Goal: Task Accomplishment & Management: Use online tool/utility

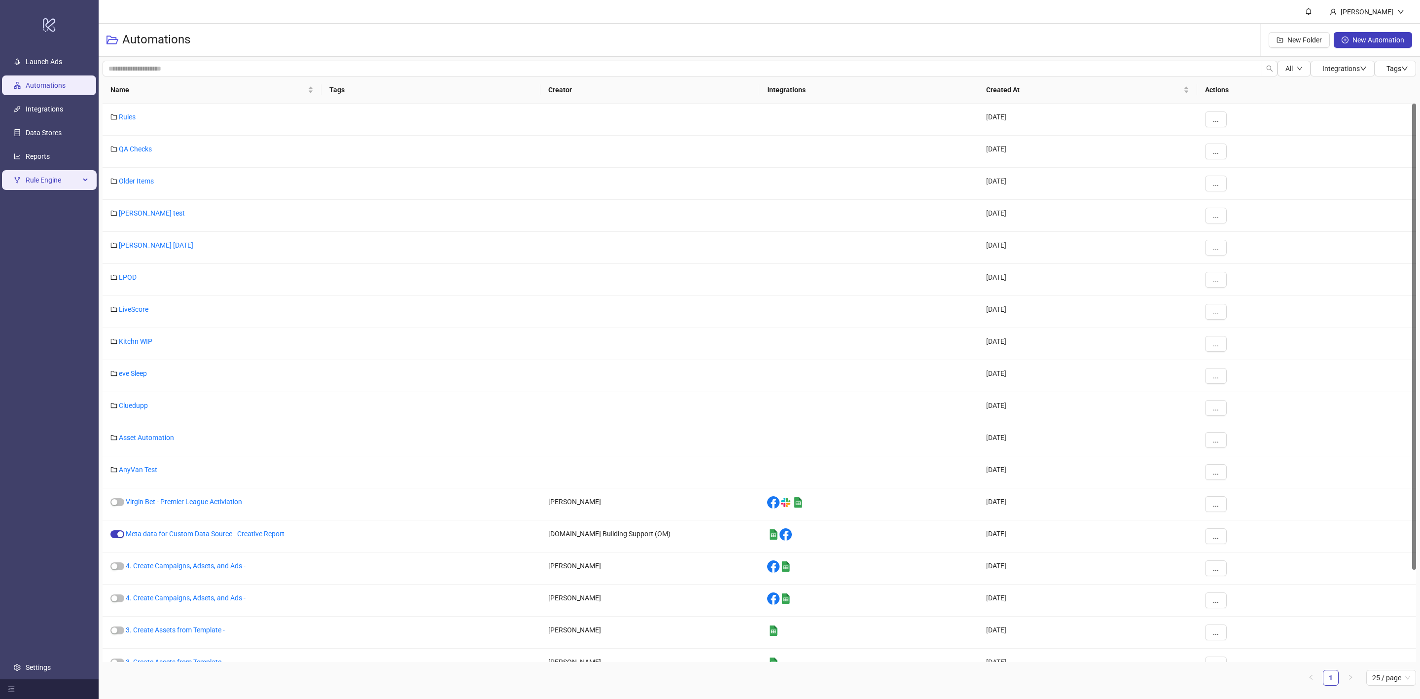
click at [59, 182] on span "Rule Engine" at bounding box center [53, 180] width 54 height 20
click at [42, 208] on link "Rules" at bounding box center [34, 204] width 17 height 8
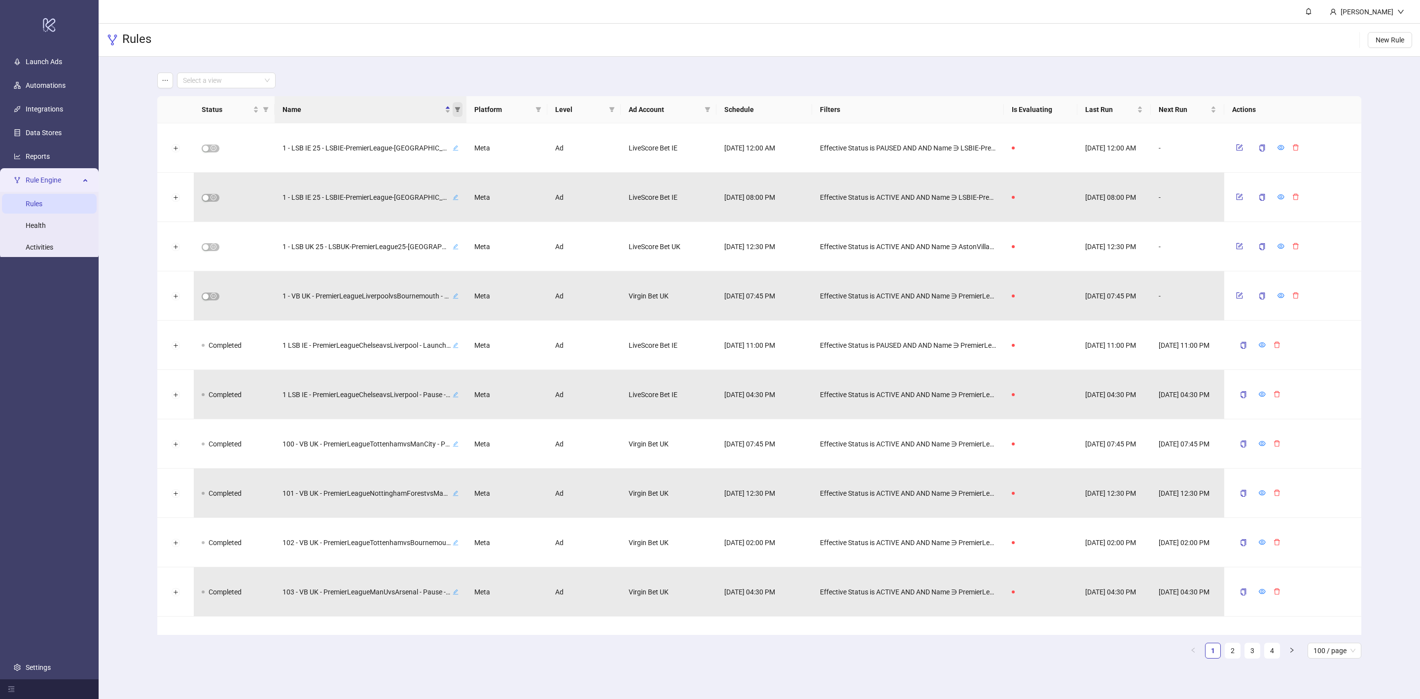
click at [457, 111] on icon "filter" at bounding box center [457, 109] width 5 height 5
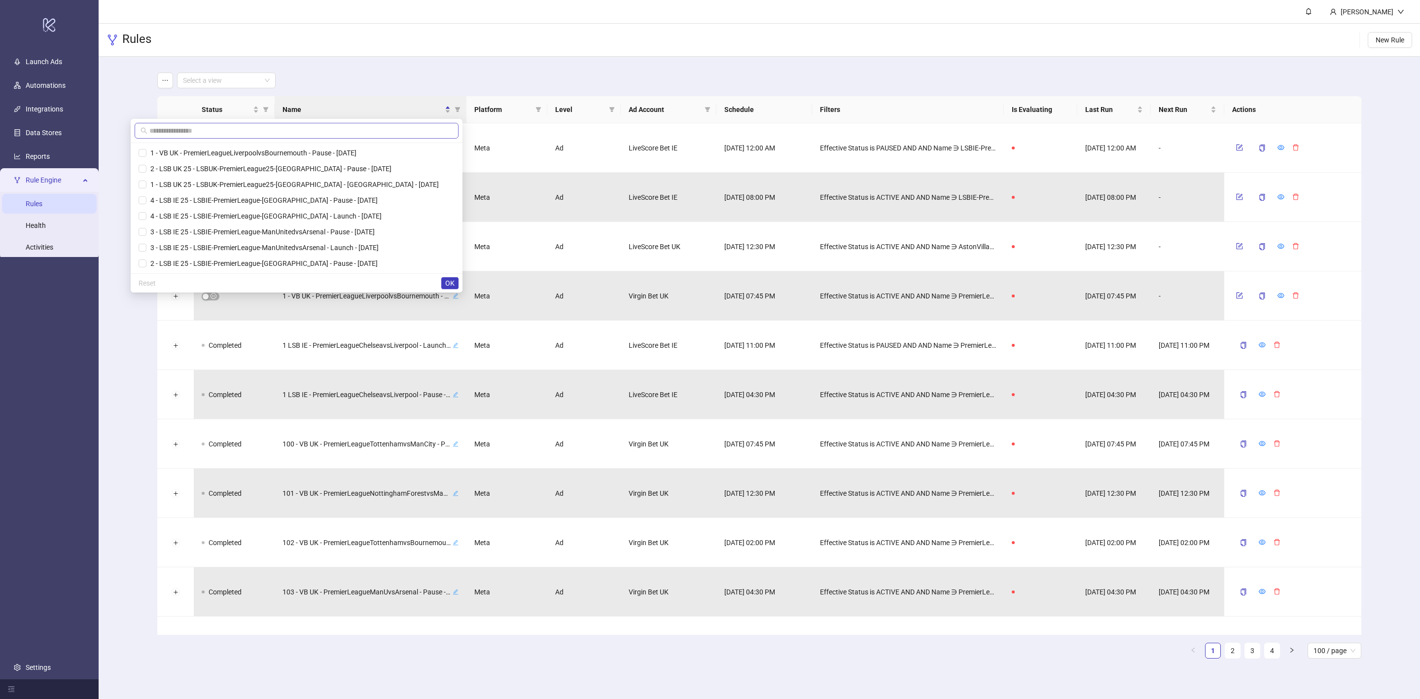
click at [353, 137] on span at bounding box center [297, 131] width 324 height 16
click at [454, 282] on span "OK" at bounding box center [449, 283] width 9 height 8
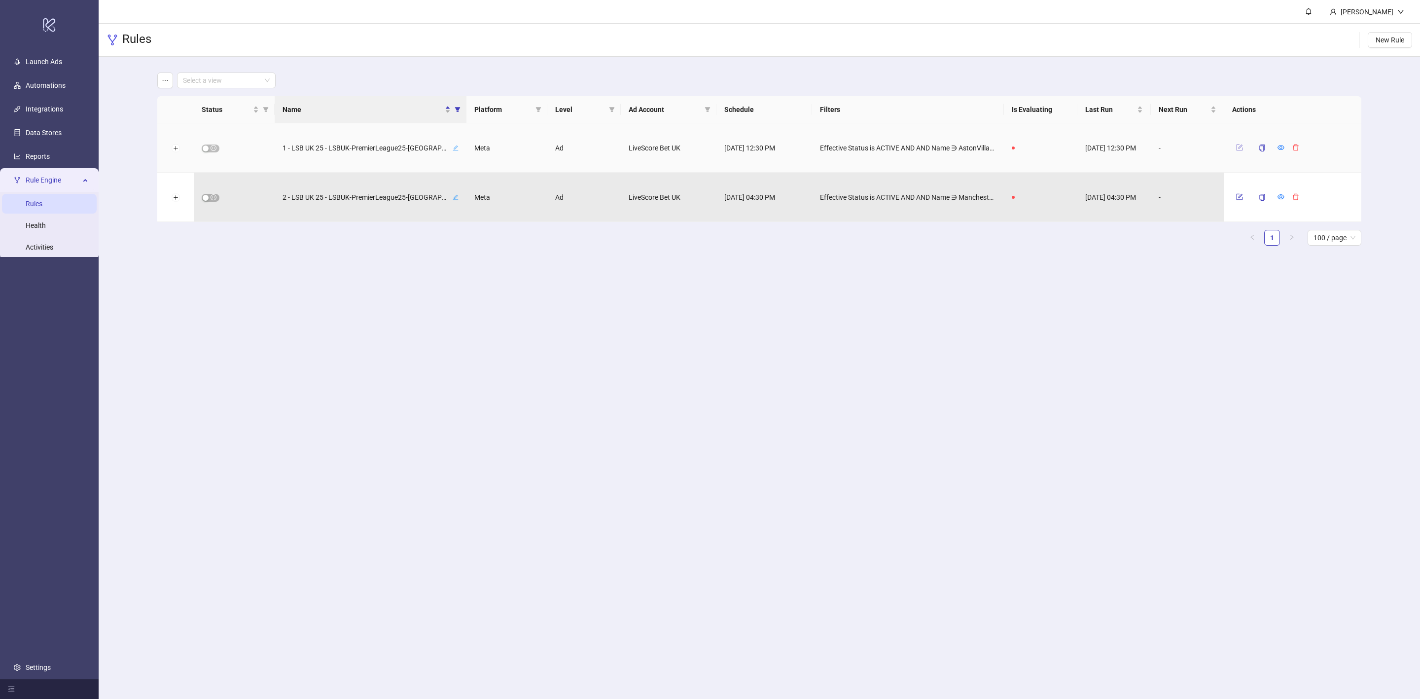
click at [1240, 148] on icon "form" at bounding box center [1239, 147] width 7 height 7
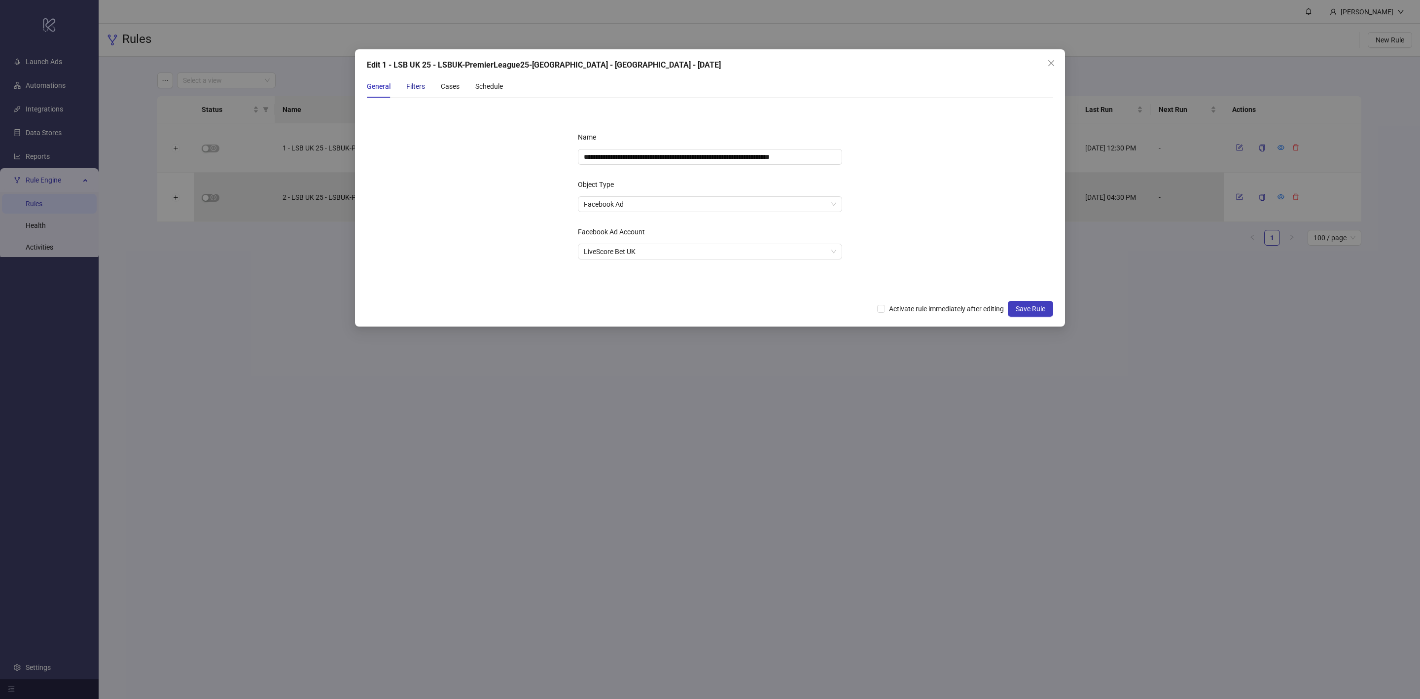
click at [418, 86] on div "Filters" at bounding box center [415, 86] width 19 height 11
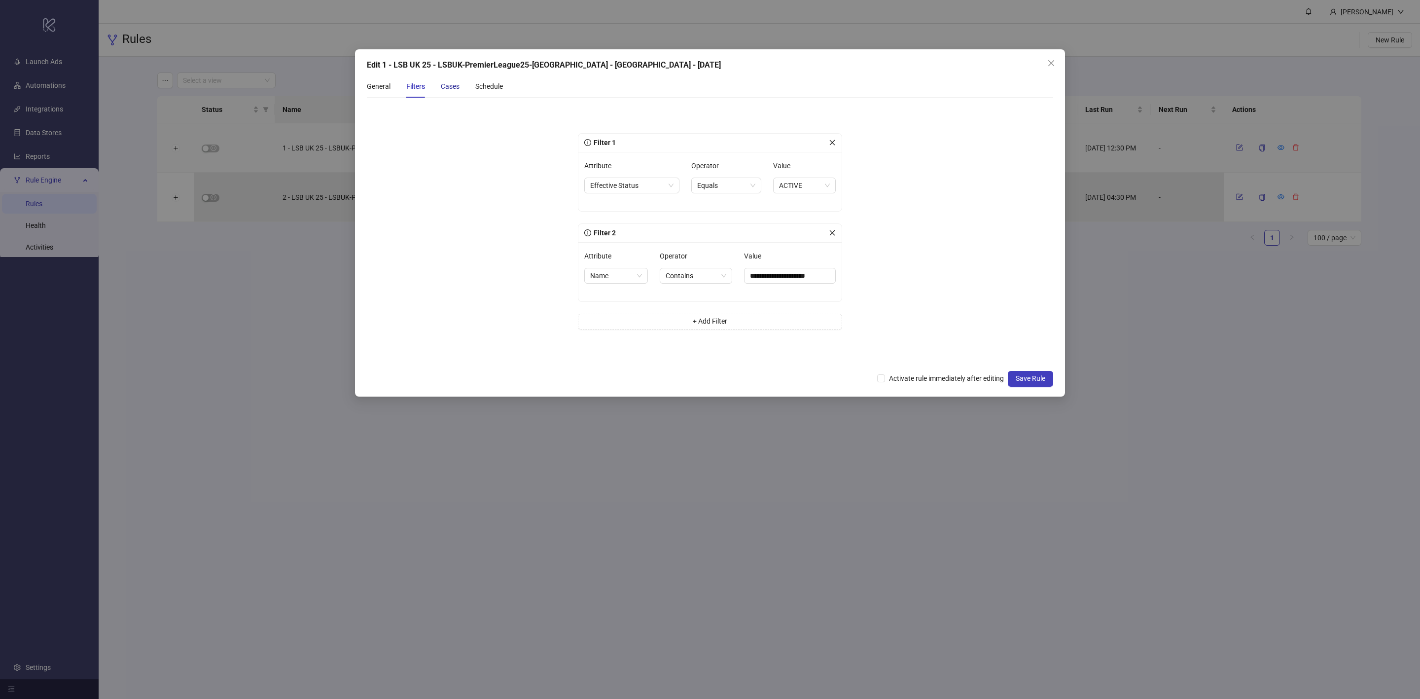
click at [447, 87] on div "Cases" at bounding box center [450, 86] width 19 height 11
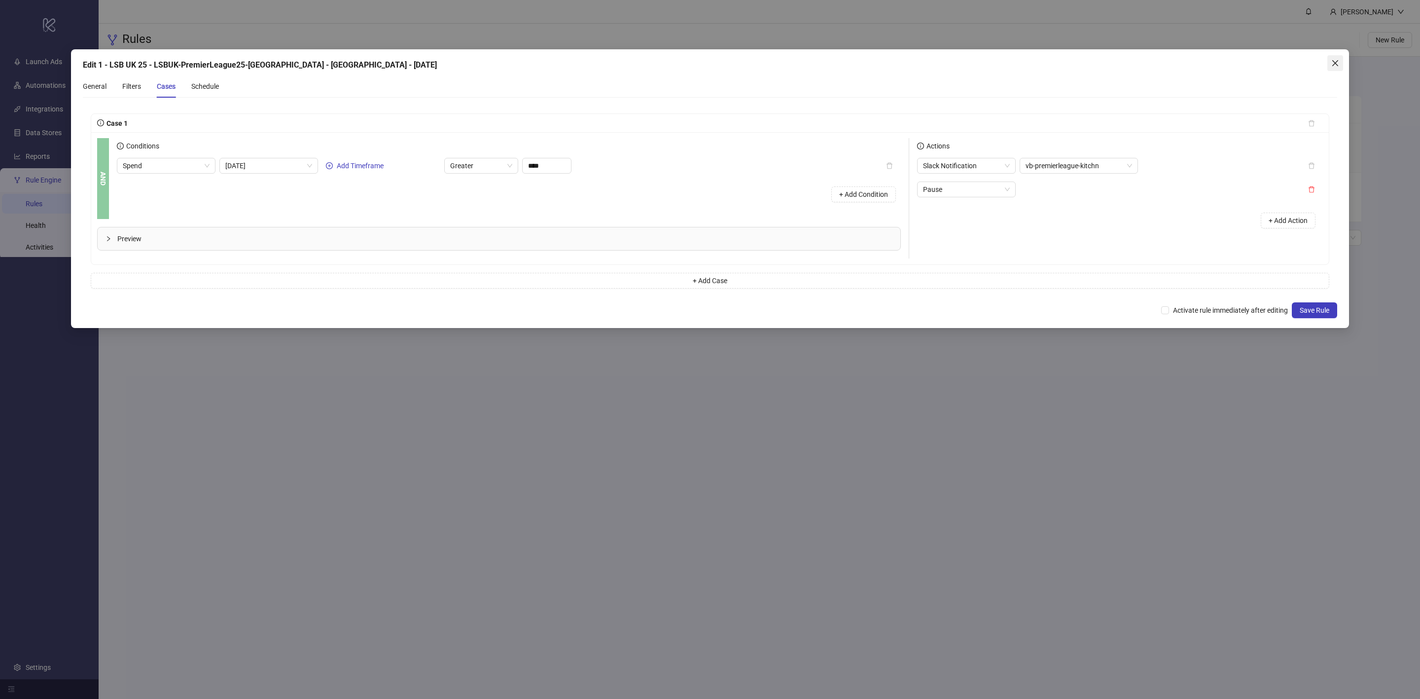
click at [1336, 61] on icon "close" at bounding box center [1335, 63] width 8 height 8
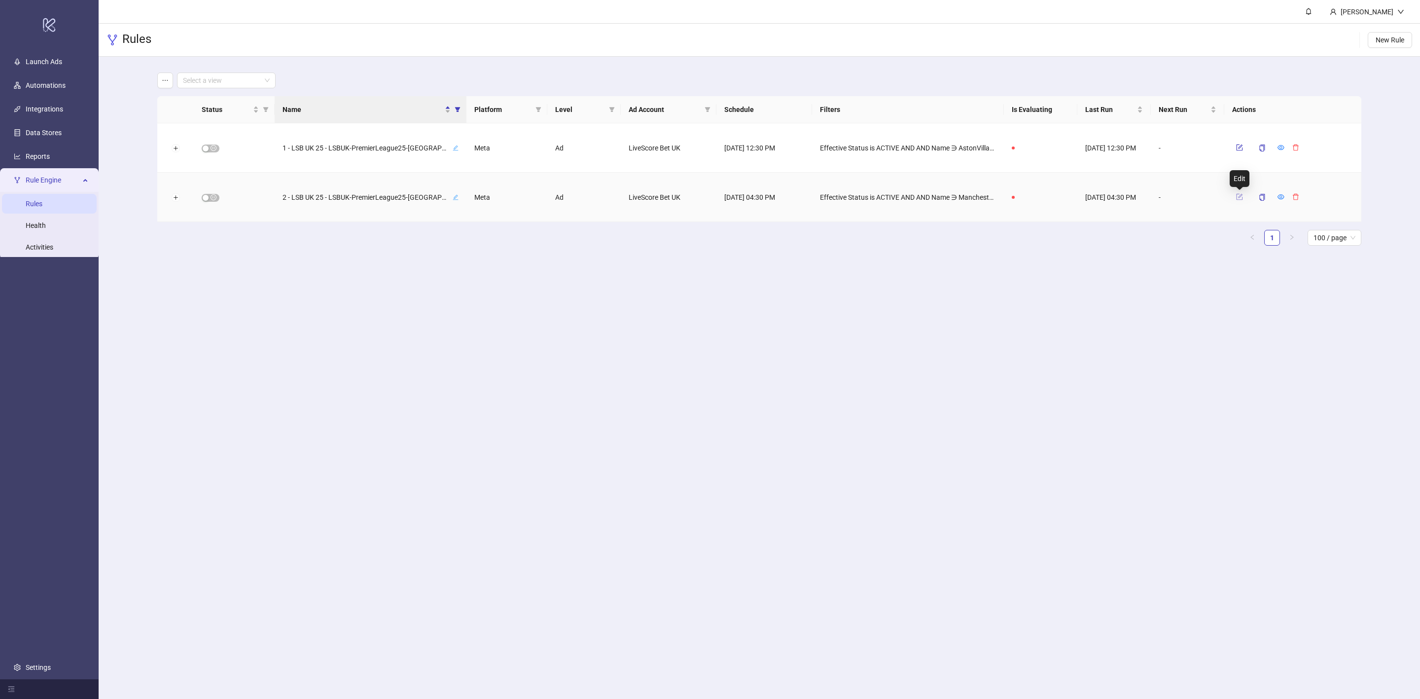
click at [1242, 195] on icon "form" at bounding box center [1240, 196] width 4 height 4
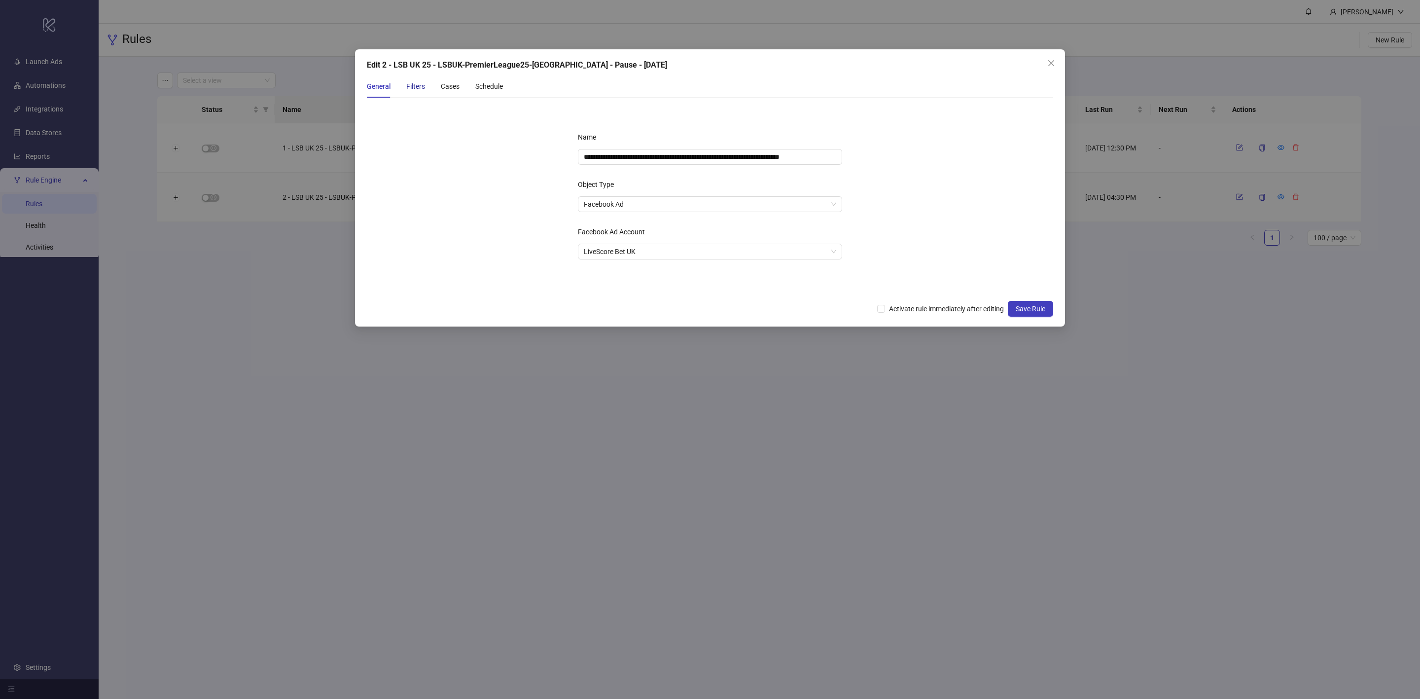
click at [424, 84] on div "Filters" at bounding box center [415, 86] width 19 height 11
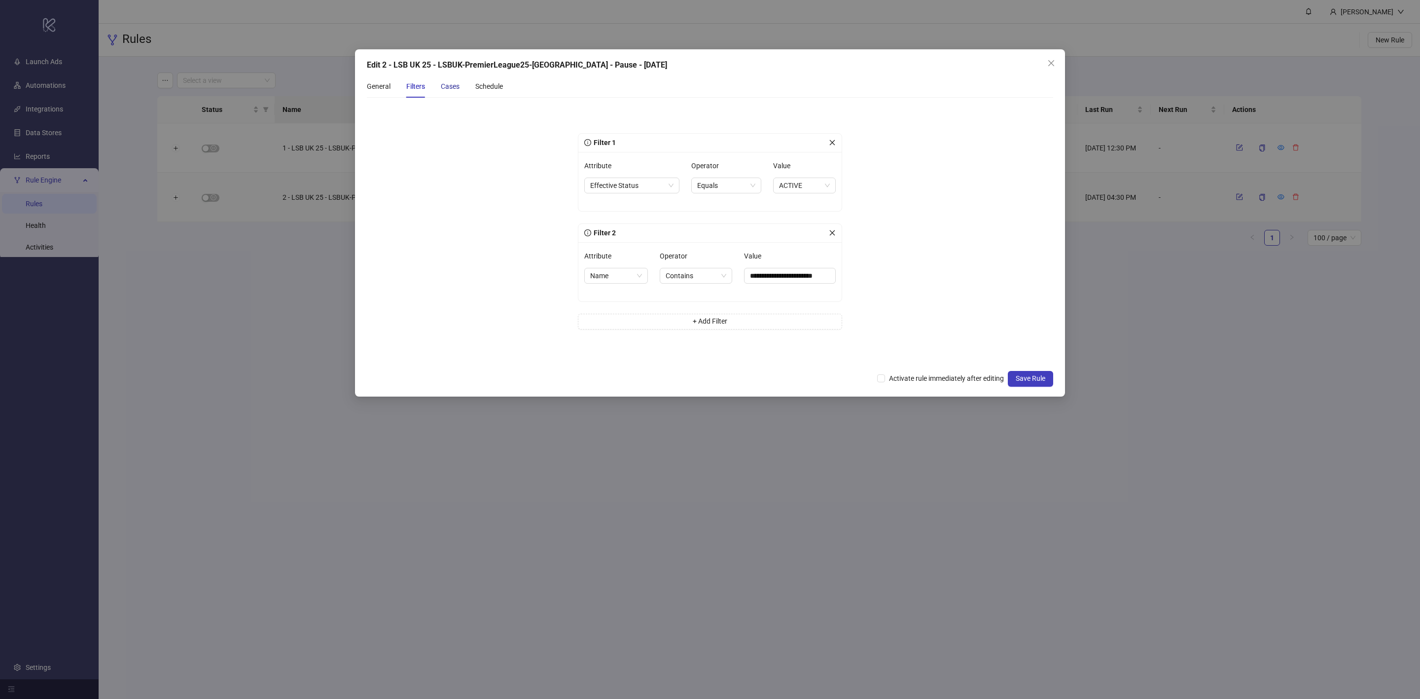
click at [447, 84] on div "Cases" at bounding box center [450, 86] width 19 height 11
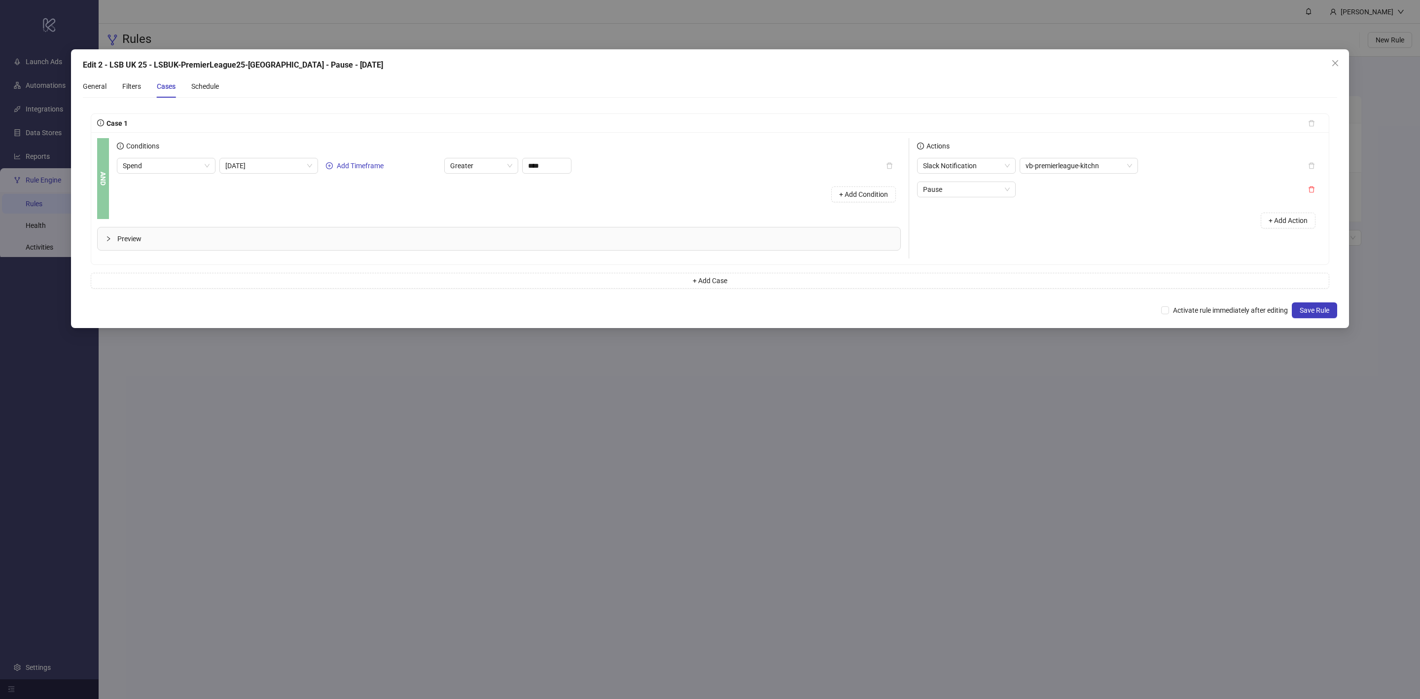
click at [1326, 68] on div "Edit 2 - LSB UK 25 - LSBUK-PremierLeague25-[GEOGRAPHIC_DATA] - Pause - [DATE]" at bounding box center [710, 65] width 1254 height 12
click at [1330, 65] on span "Close" at bounding box center [1335, 63] width 16 height 8
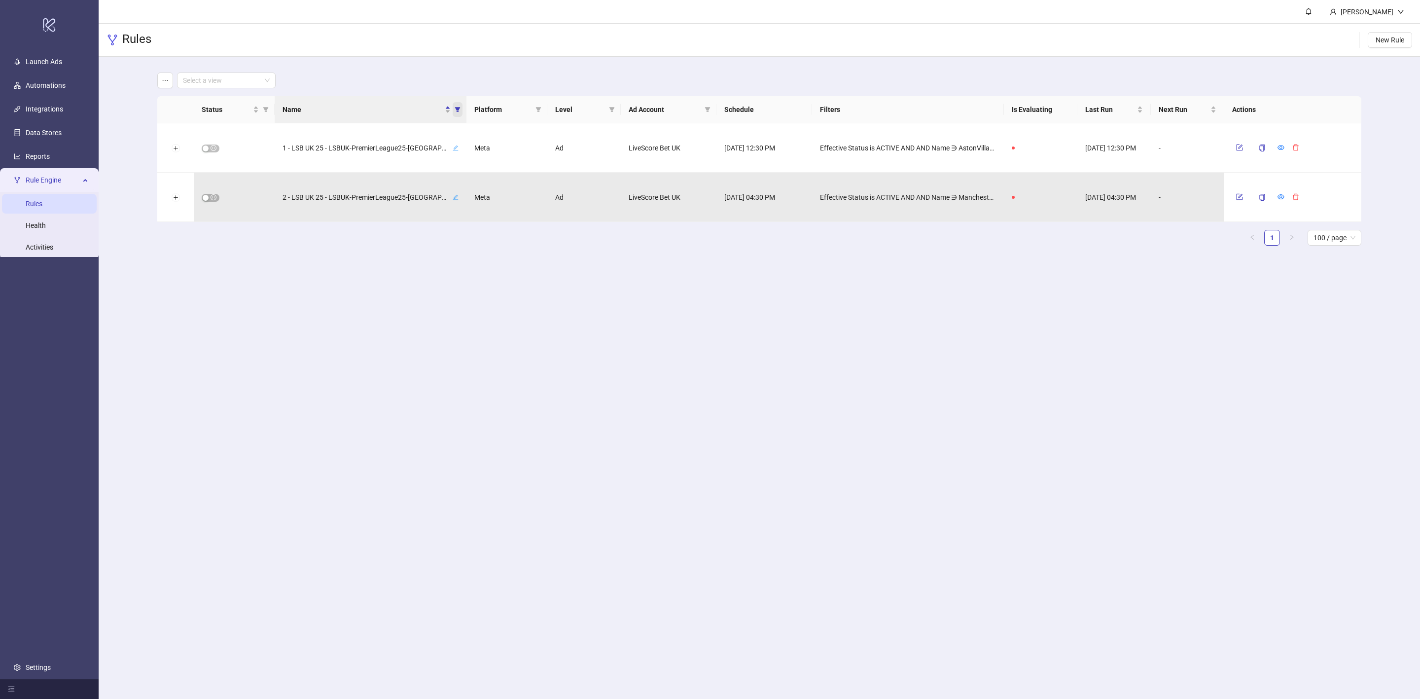
click at [458, 111] on icon "filter" at bounding box center [457, 109] width 5 height 5
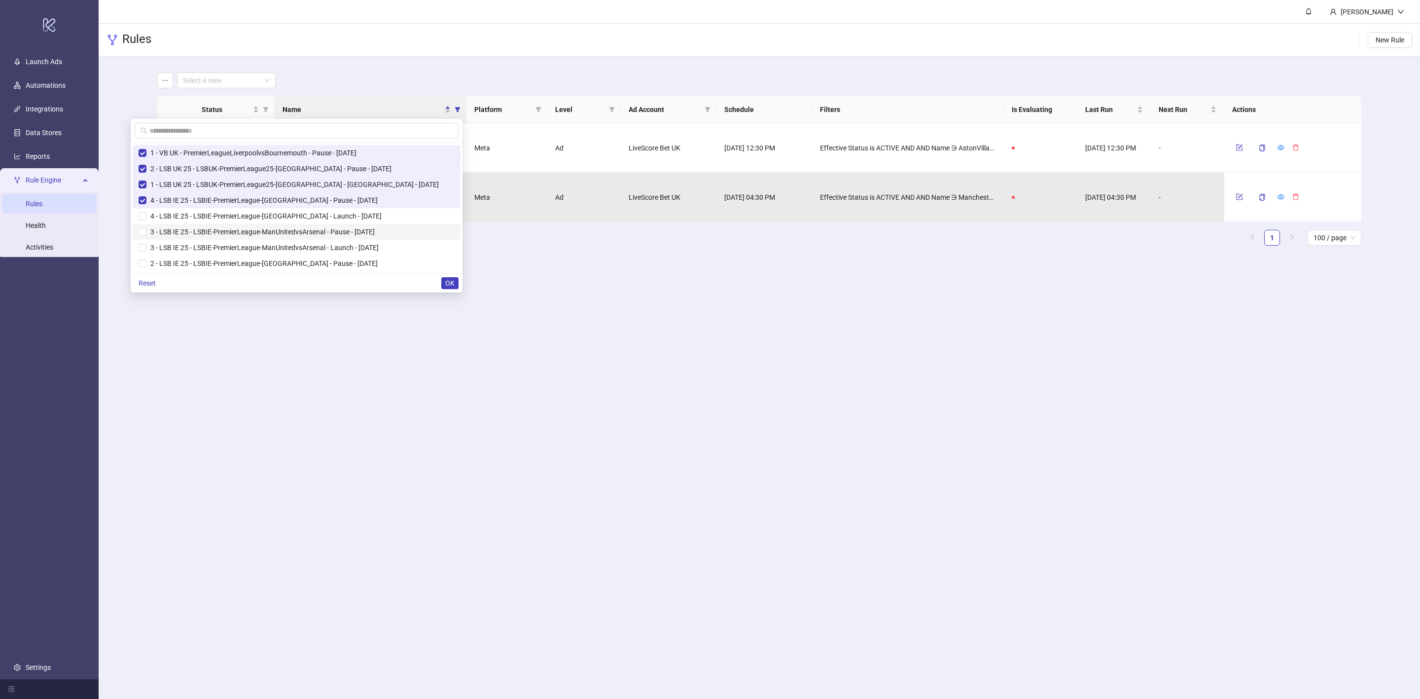
click at [169, 229] on li "3 - LSB IE 25 - LSBIE-PremierLeague-ManUnitedvsArsenal - Pause - [DATE]" at bounding box center [297, 232] width 328 height 16
click at [169, 222] on li "1 - LSB IE 25 - LSBIE-PremierLeague-[GEOGRAPHIC_DATA] - Pause - [DATE]" at bounding box center [297, 221] width 328 height 16
drag, startPoint x: 449, startPoint y: 284, endPoint x: 448, endPoint y: 289, distance: 5.0
click at [448, 289] on button "OK" at bounding box center [449, 283] width 17 height 12
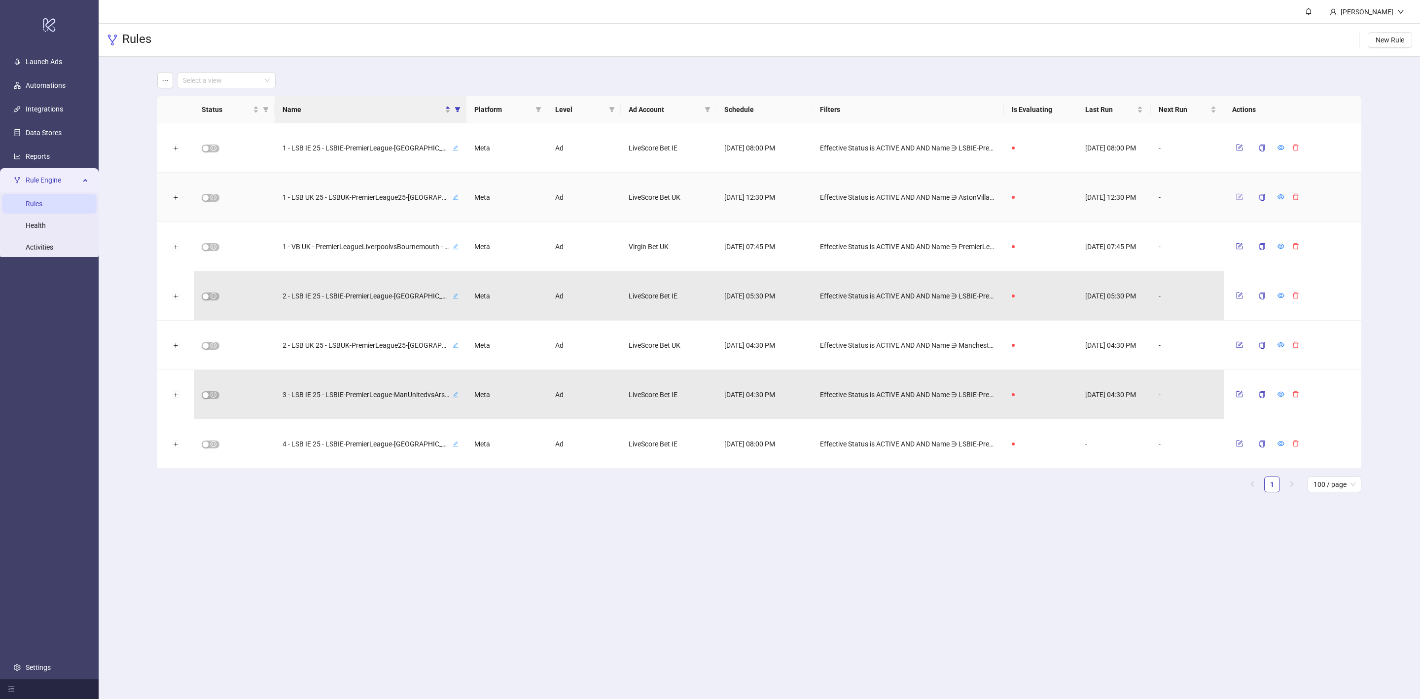
click at [1232, 192] on button "button" at bounding box center [1239, 197] width 15 height 12
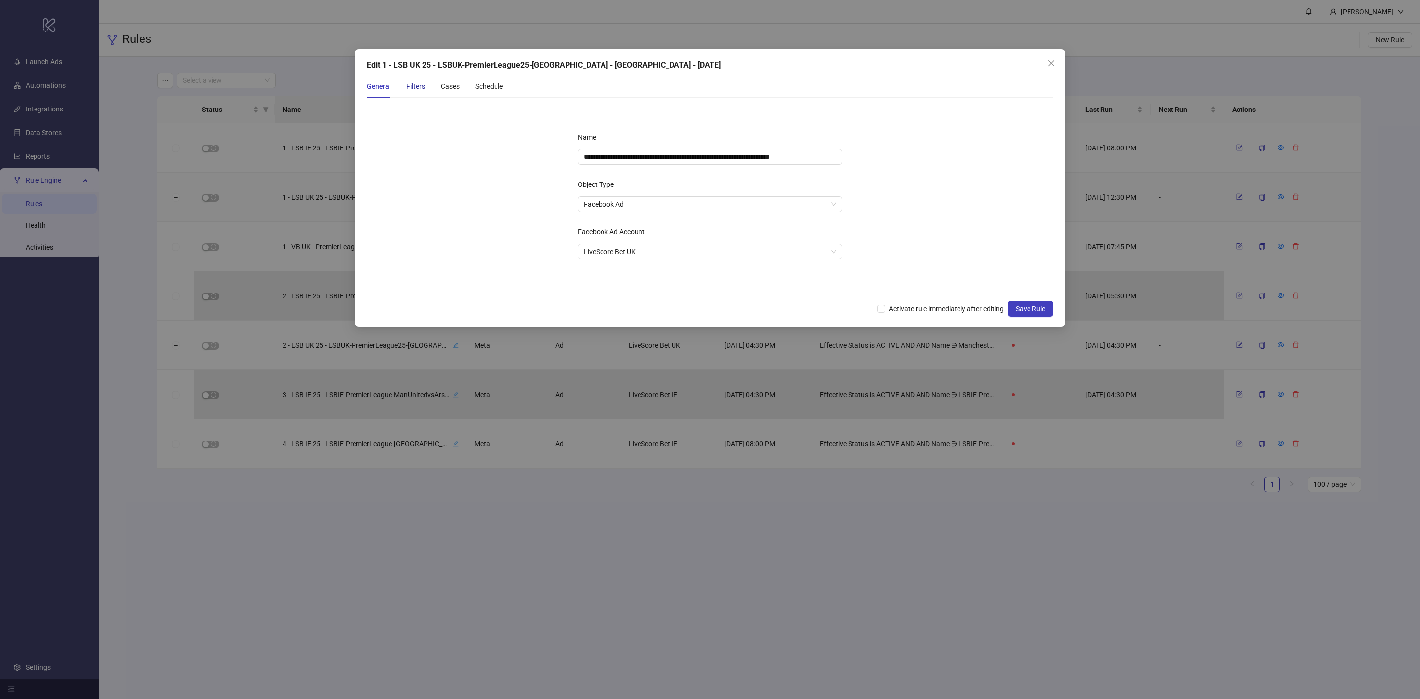
click at [419, 89] on div "Filters" at bounding box center [415, 86] width 19 height 11
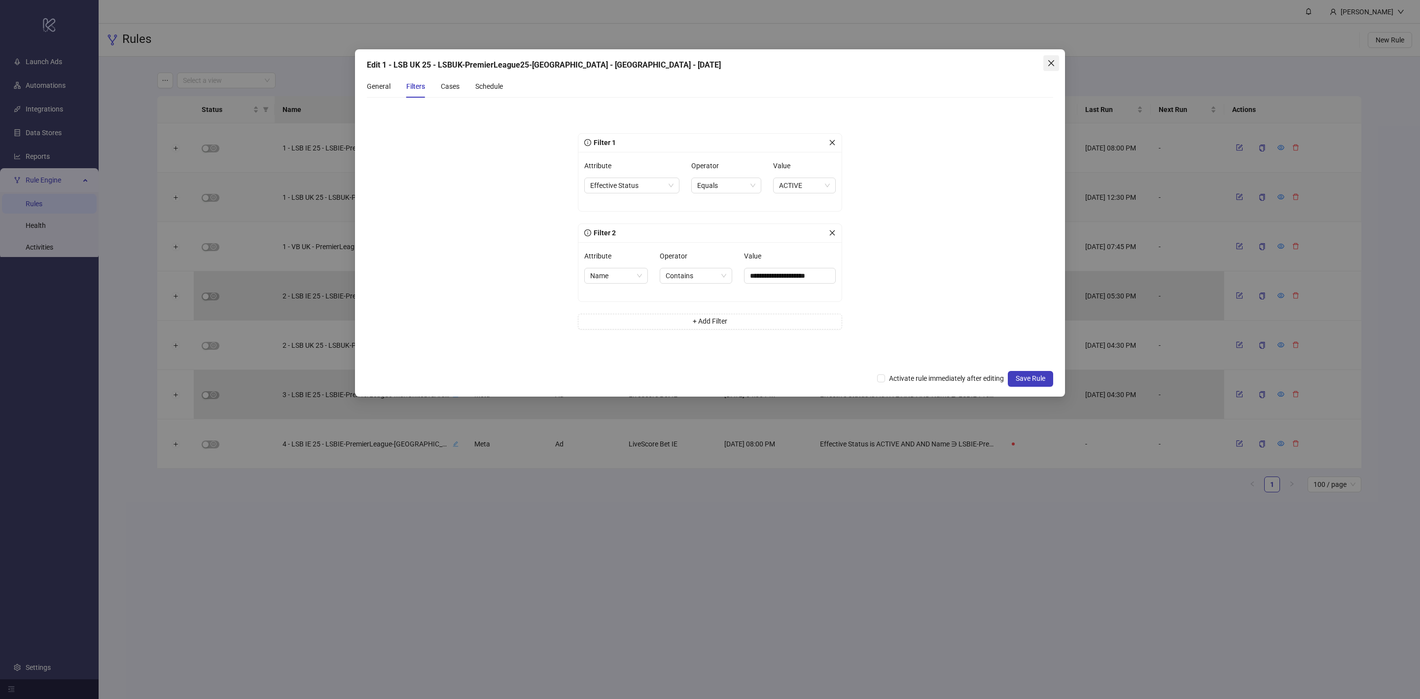
click at [1049, 65] on icon "close" at bounding box center [1051, 63] width 6 height 6
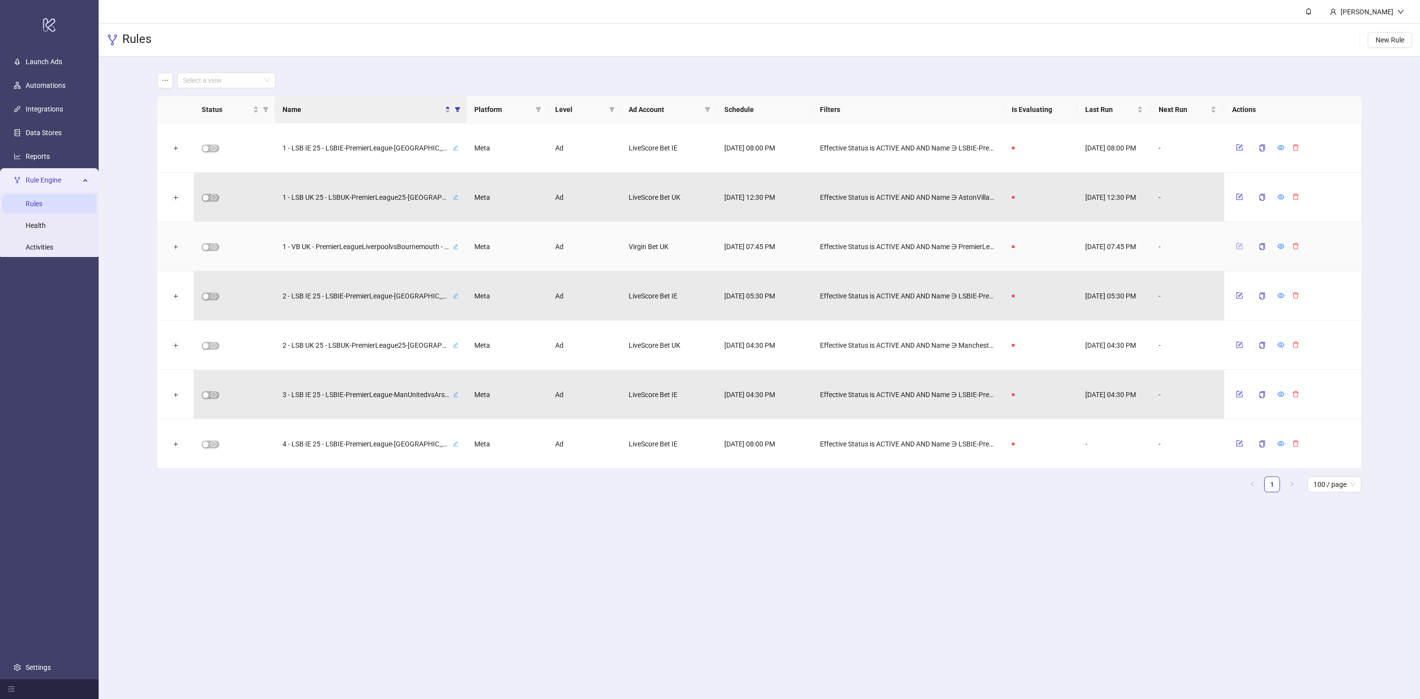
click at [1240, 249] on icon "form" at bounding box center [1240, 246] width 6 height 6
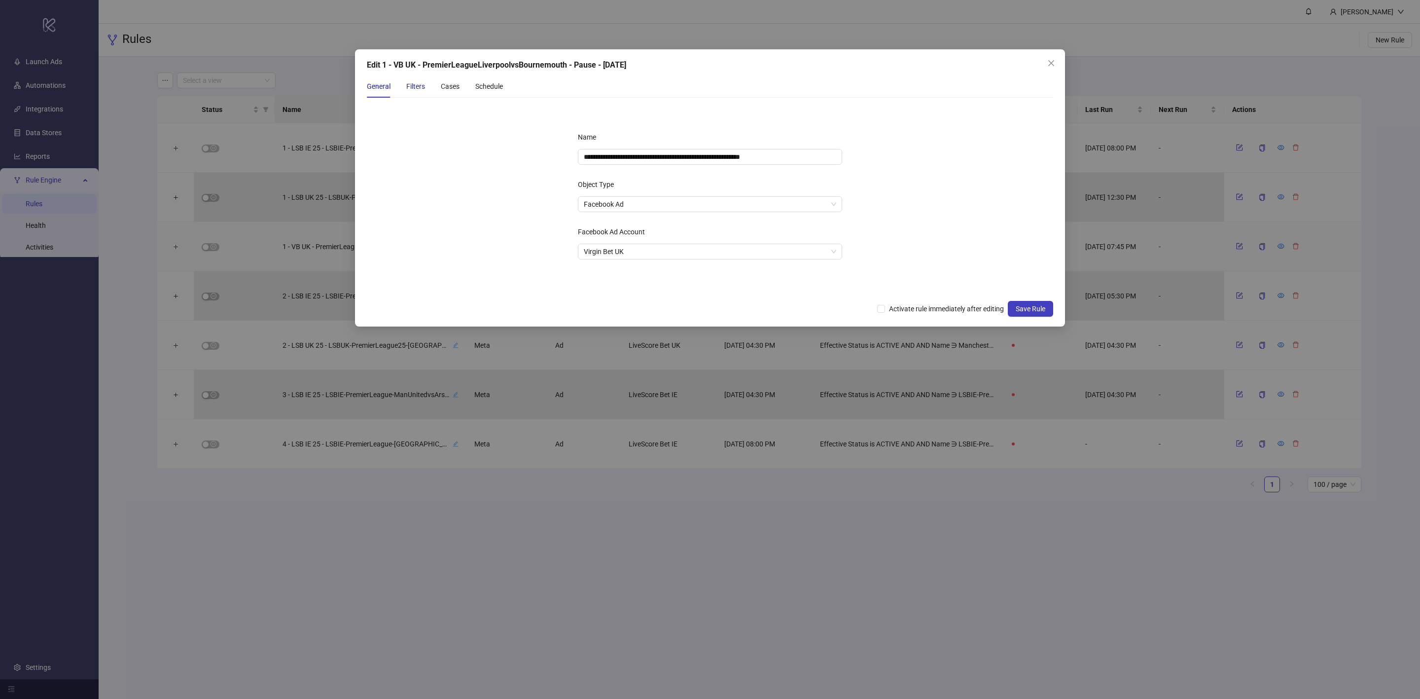
click at [421, 83] on div "Filters" at bounding box center [415, 86] width 19 height 11
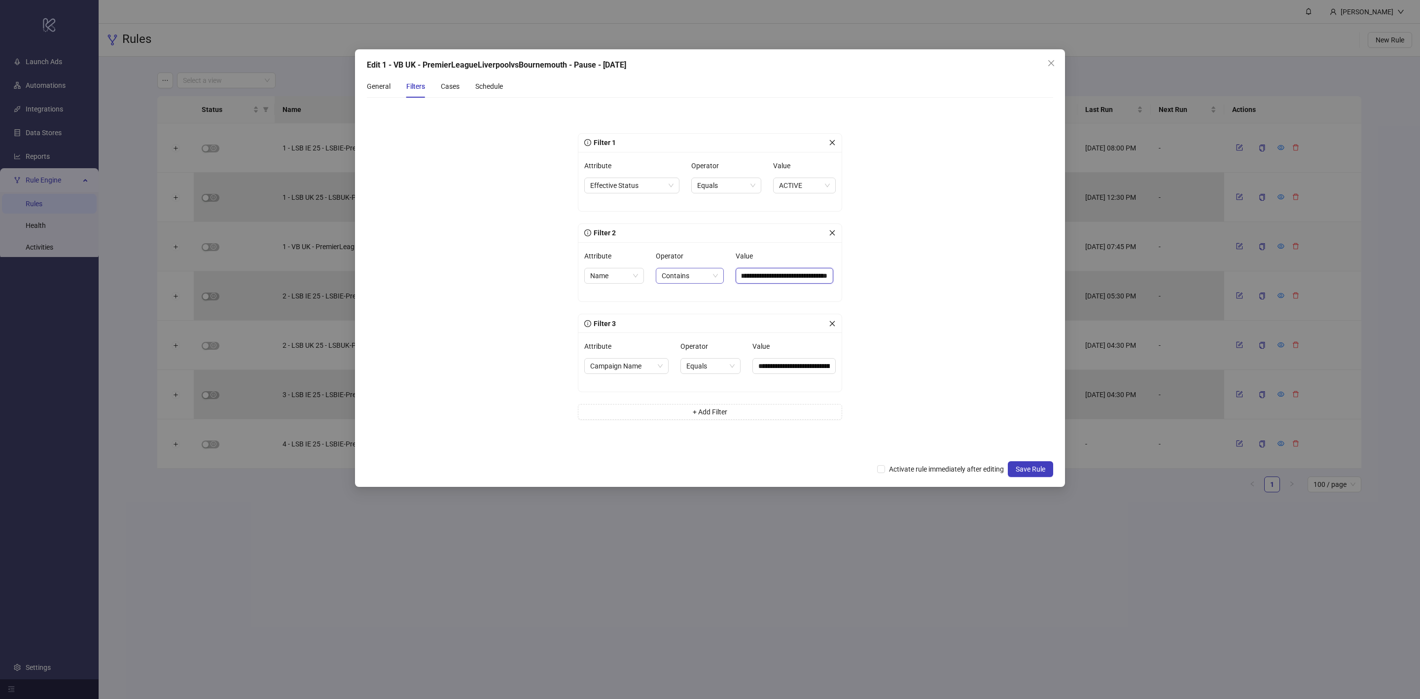
scroll to position [0, 0]
drag, startPoint x: 781, startPoint y: 276, endPoint x: 708, endPoint y: 274, distance: 73.5
click at [708, 274] on div "**********" at bounding box center [709, 272] width 251 height 48
click at [814, 274] on input "**********" at bounding box center [785, 276] width 98 height 16
click at [1051, 65] on icon "close" at bounding box center [1051, 63] width 8 height 8
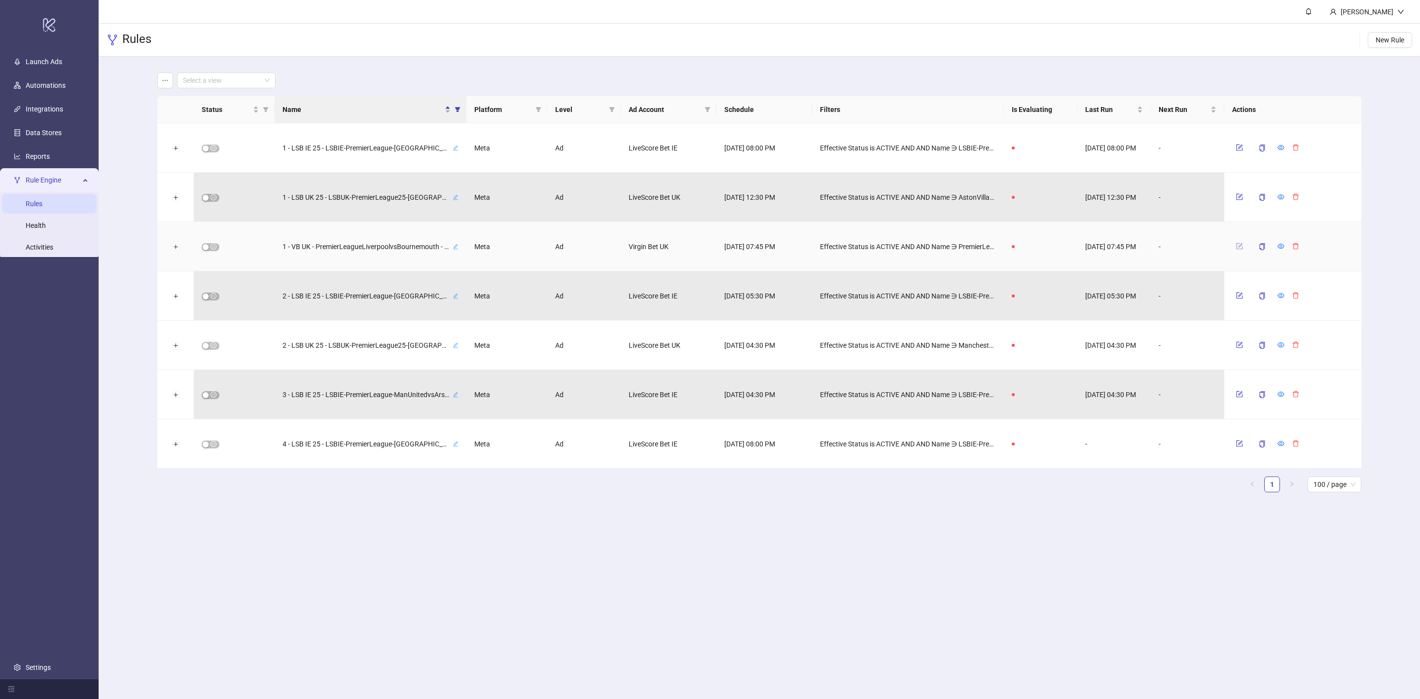
click at [1237, 249] on icon "form" at bounding box center [1239, 246] width 7 height 7
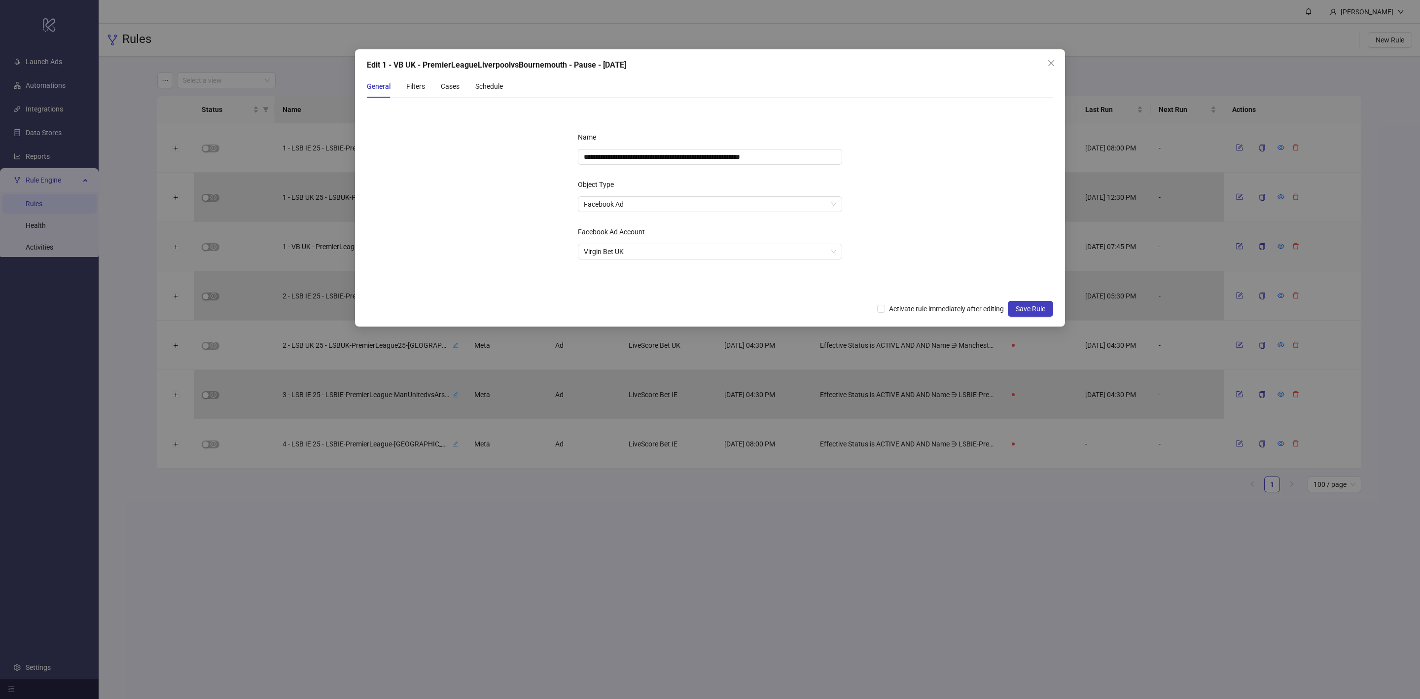
click at [402, 82] on div "General Filters Cases Schedule" at bounding box center [435, 86] width 136 height 23
click at [419, 84] on div "Filters" at bounding box center [415, 86] width 19 height 11
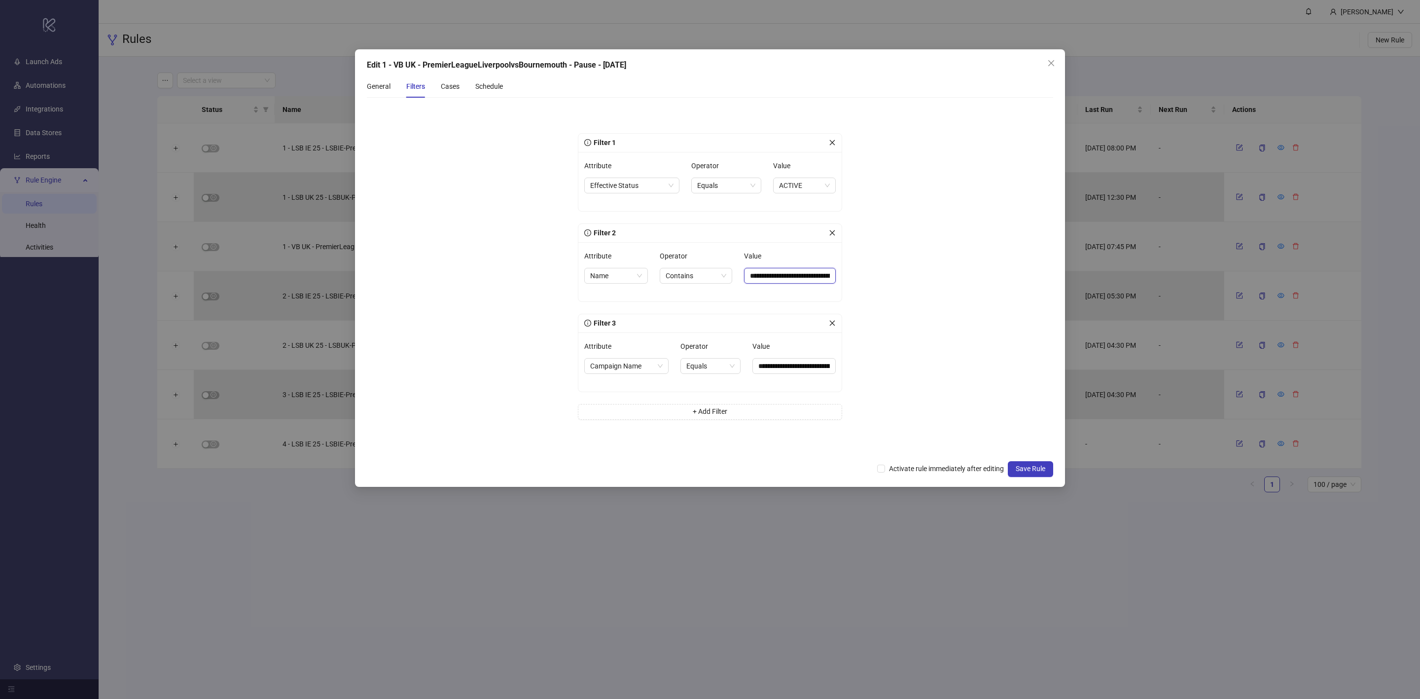
scroll to position [0, 38]
drag, startPoint x: 780, startPoint y: 273, endPoint x: 891, endPoint y: 269, distance: 111.0
click at [891, 269] on form "**********" at bounding box center [710, 281] width 686 height 350
click at [455, 93] on div "Cases" at bounding box center [450, 86] width 19 height 23
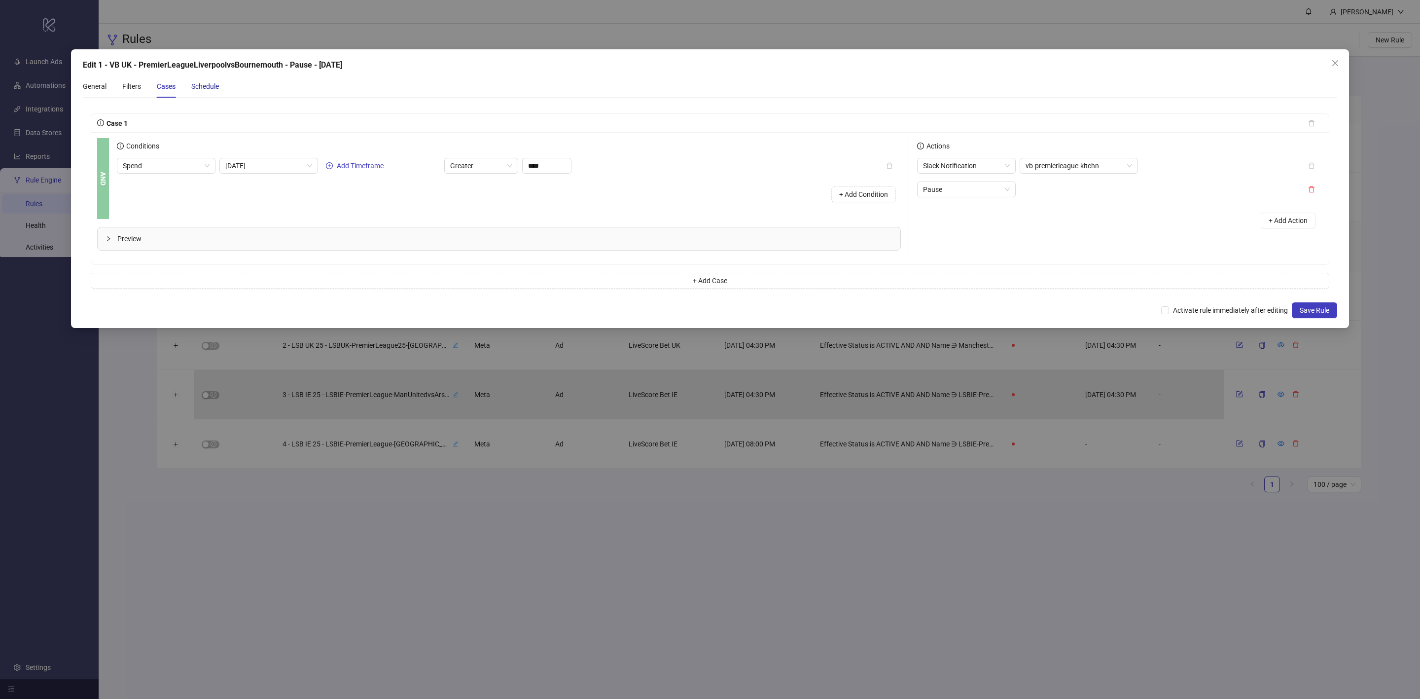
click at [216, 86] on div "Schedule" at bounding box center [205, 86] width 28 height 11
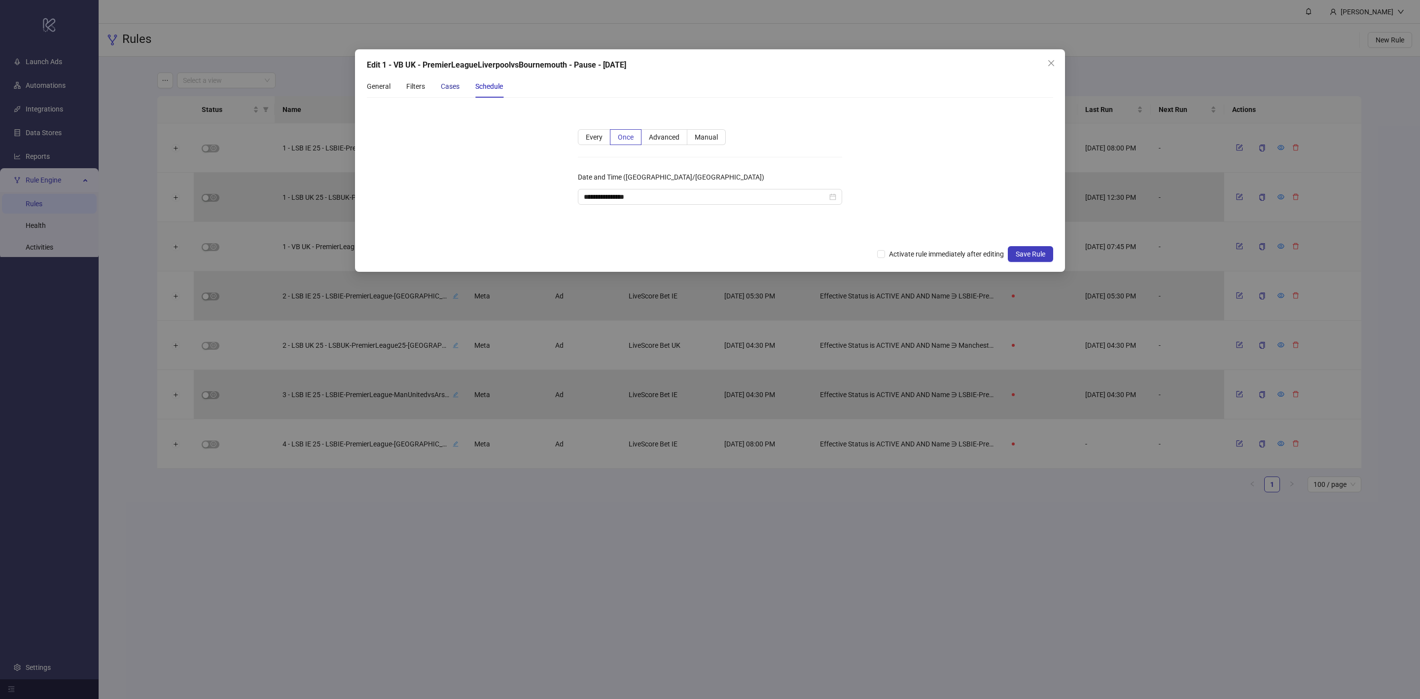
click at [450, 83] on div "Cases" at bounding box center [450, 86] width 19 height 11
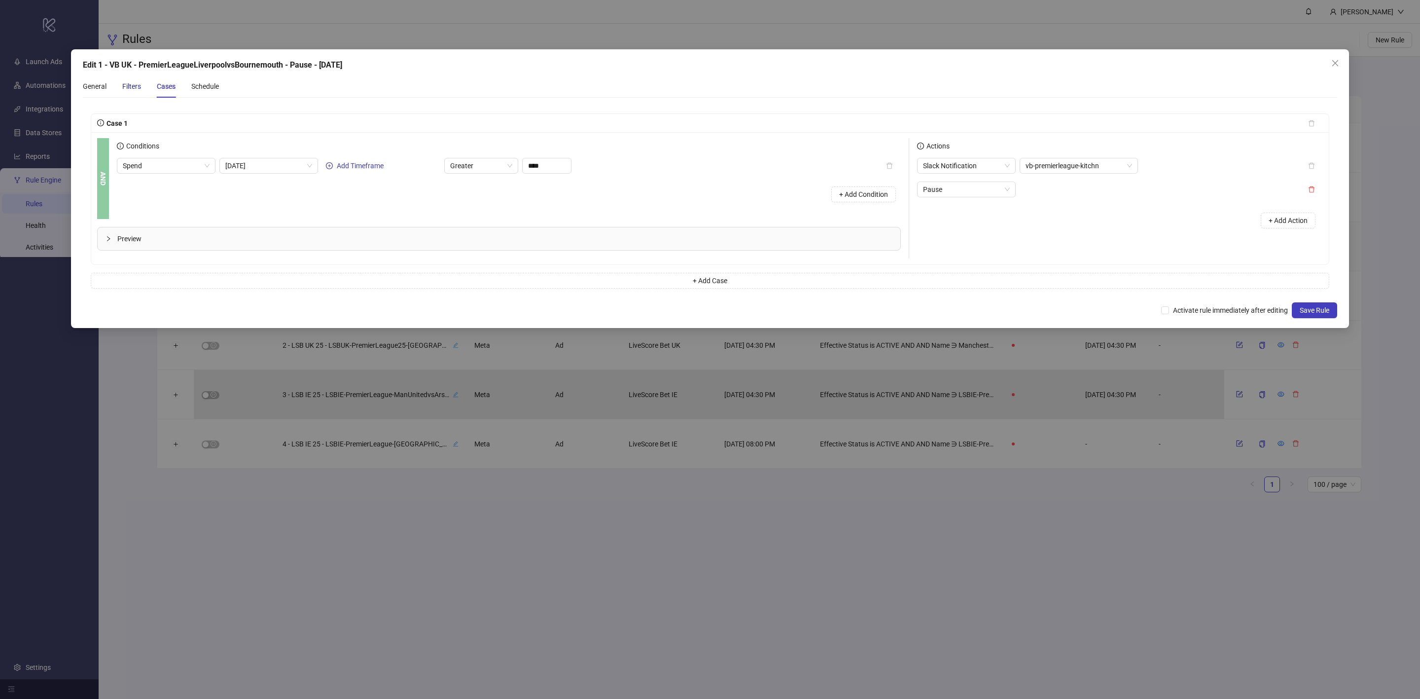
click at [132, 84] on div "Filters" at bounding box center [131, 86] width 19 height 11
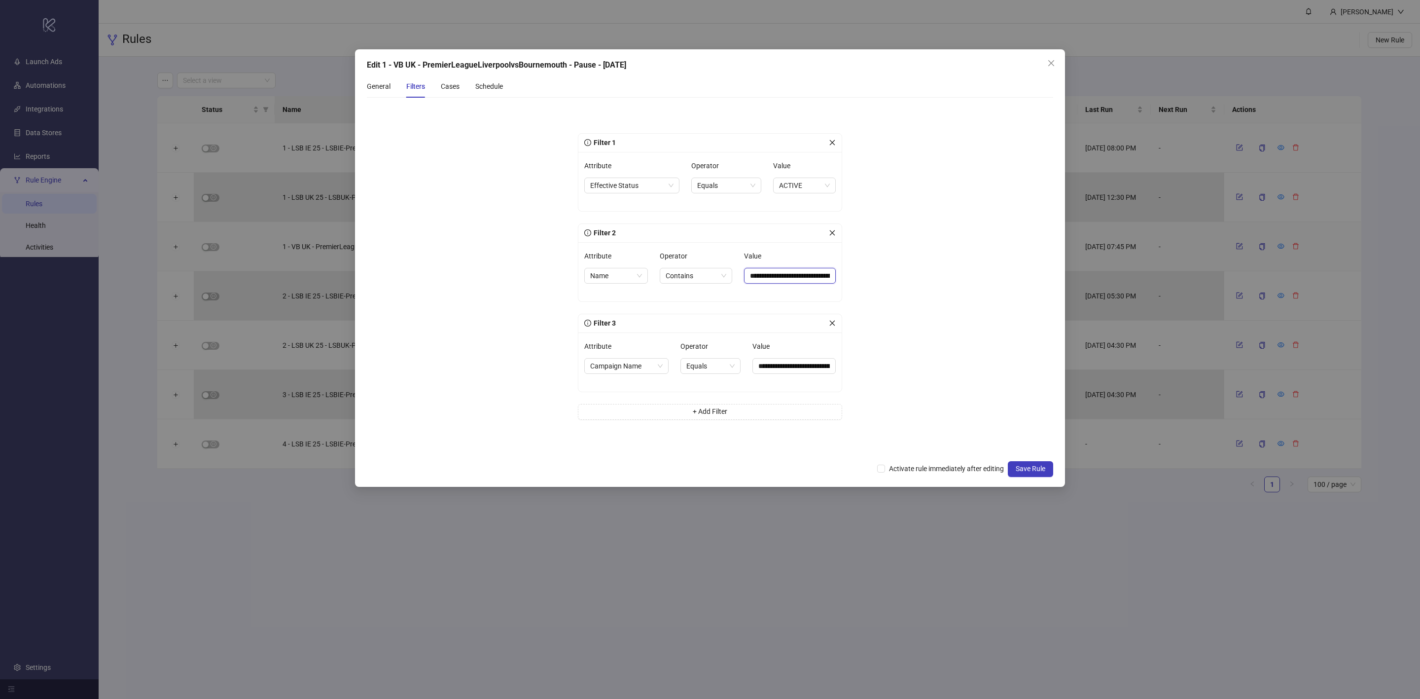
scroll to position [0, 38]
drag, startPoint x: 794, startPoint y: 272, endPoint x: 938, endPoint y: 277, distance: 143.6
click at [938, 277] on form "**********" at bounding box center [710, 281] width 686 height 350
click at [778, 271] on input "**********" at bounding box center [785, 276] width 98 height 16
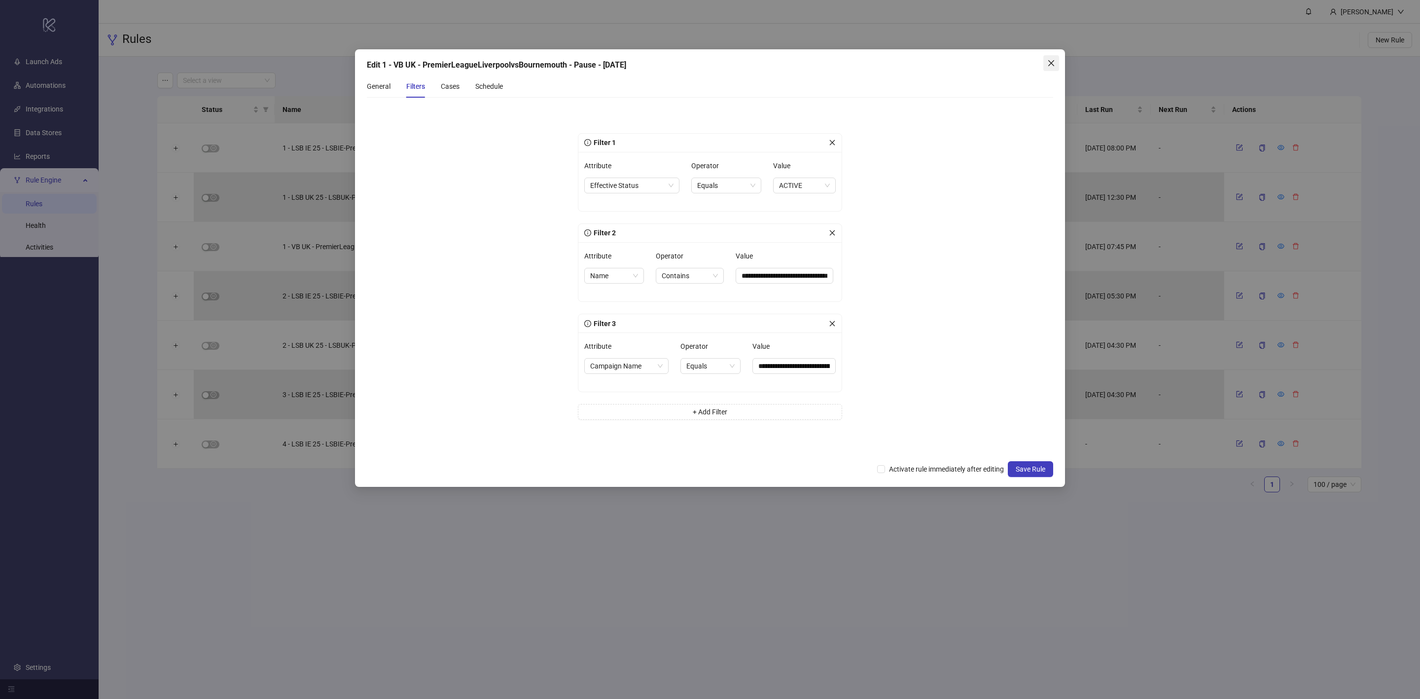
click at [1046, 60] on span "Close" at bounding box center [1051, 63] width 16 height 8
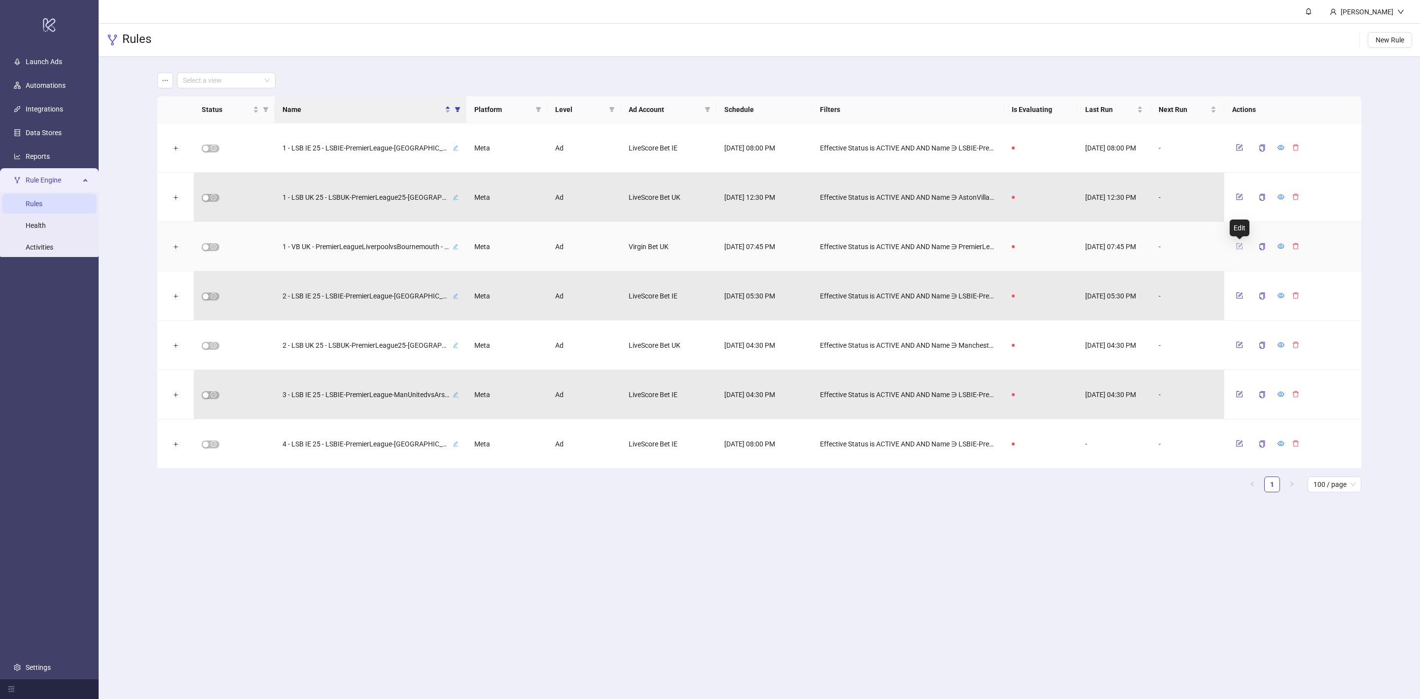
click at [1239, 248] on icon "form" at bounding box center [1239, 246] width 7 height 7
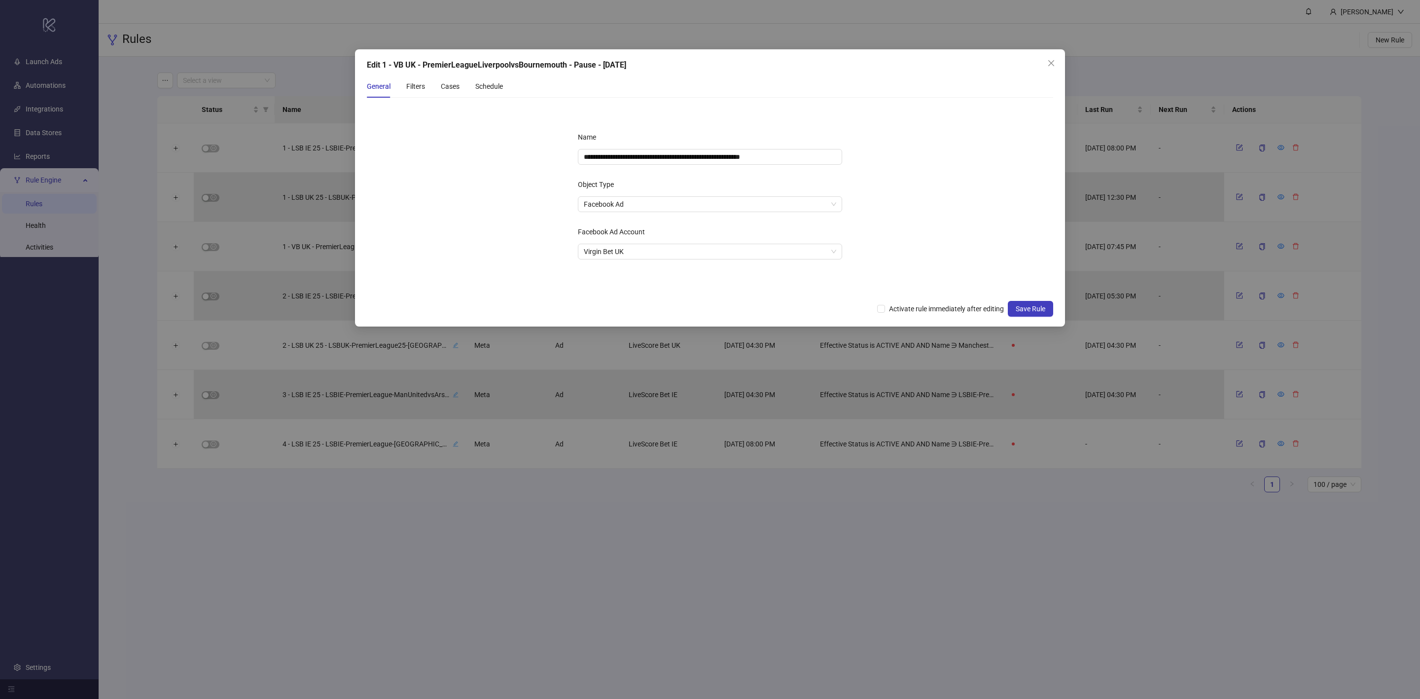
click at [402, 84] on div "General Filters Cases Schedule" at bounding box center [435, 86] width 136 height 23
click at [410, 84] on div "Filters" at bounding box center [415, 86] width 19 height 11
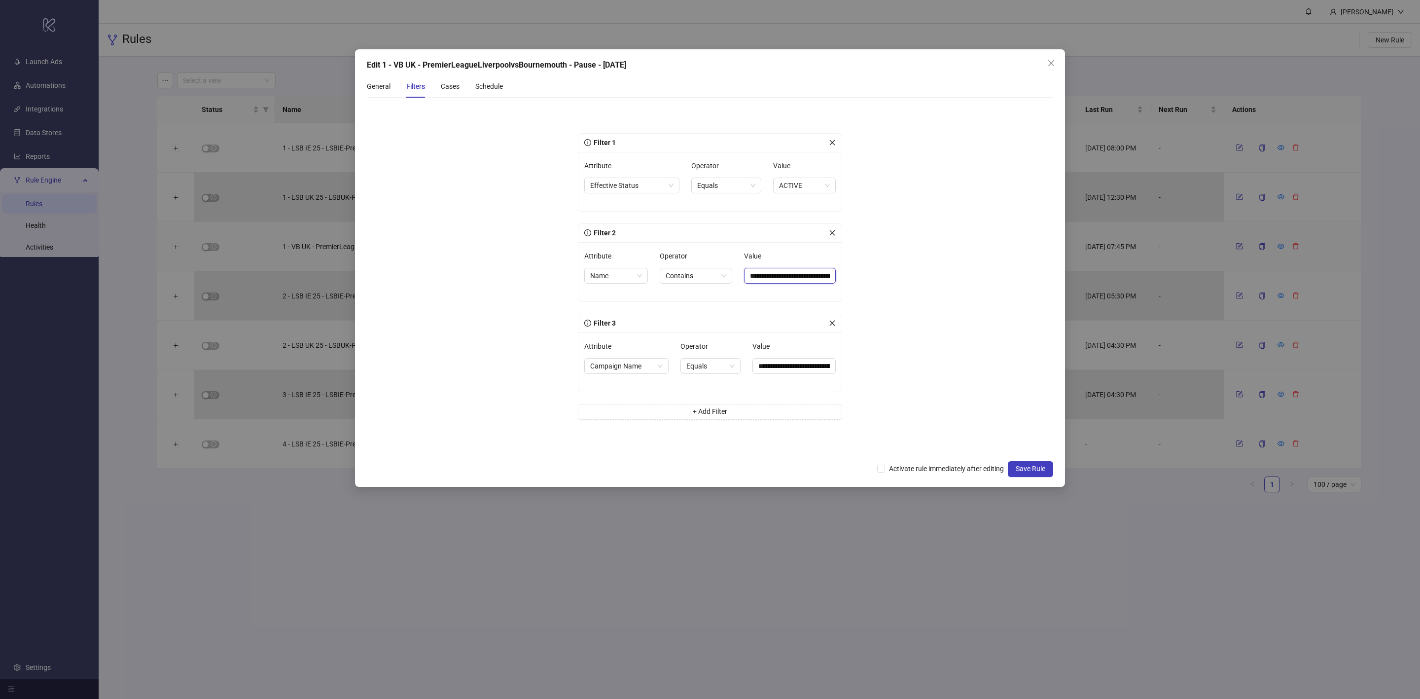
scroll to position [0, 38]
drag, startPoint x: 786, startPoint y: 273, endPoint x: 901, endPoint y: 273, distance: 115.4
click at [901, 273] on form "**********" at bounding box center [710, 281] width 686 height 350
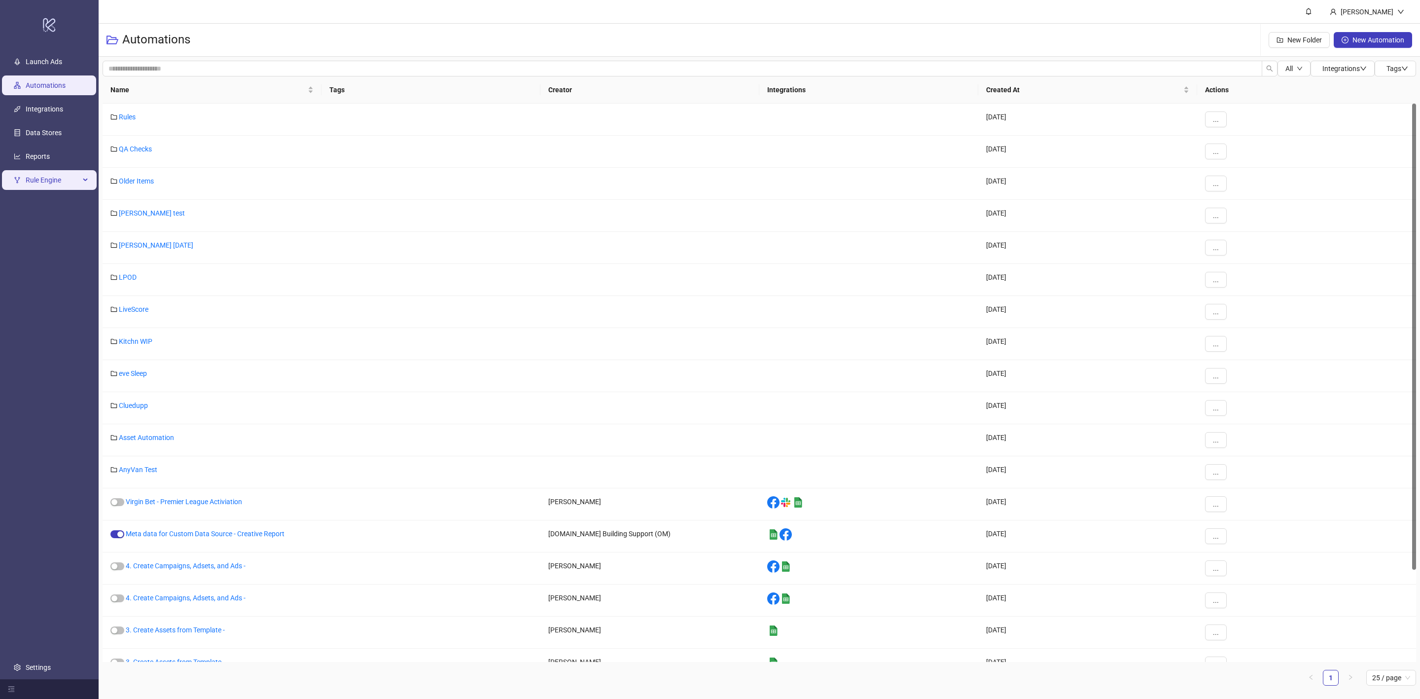
click at [91, 180] on div "Rule Engine" at bounding box center [49, 180] width 95 height 20
click at [42, 203] on link "Rules" at bounding box center [34, 204] width 17 height 8
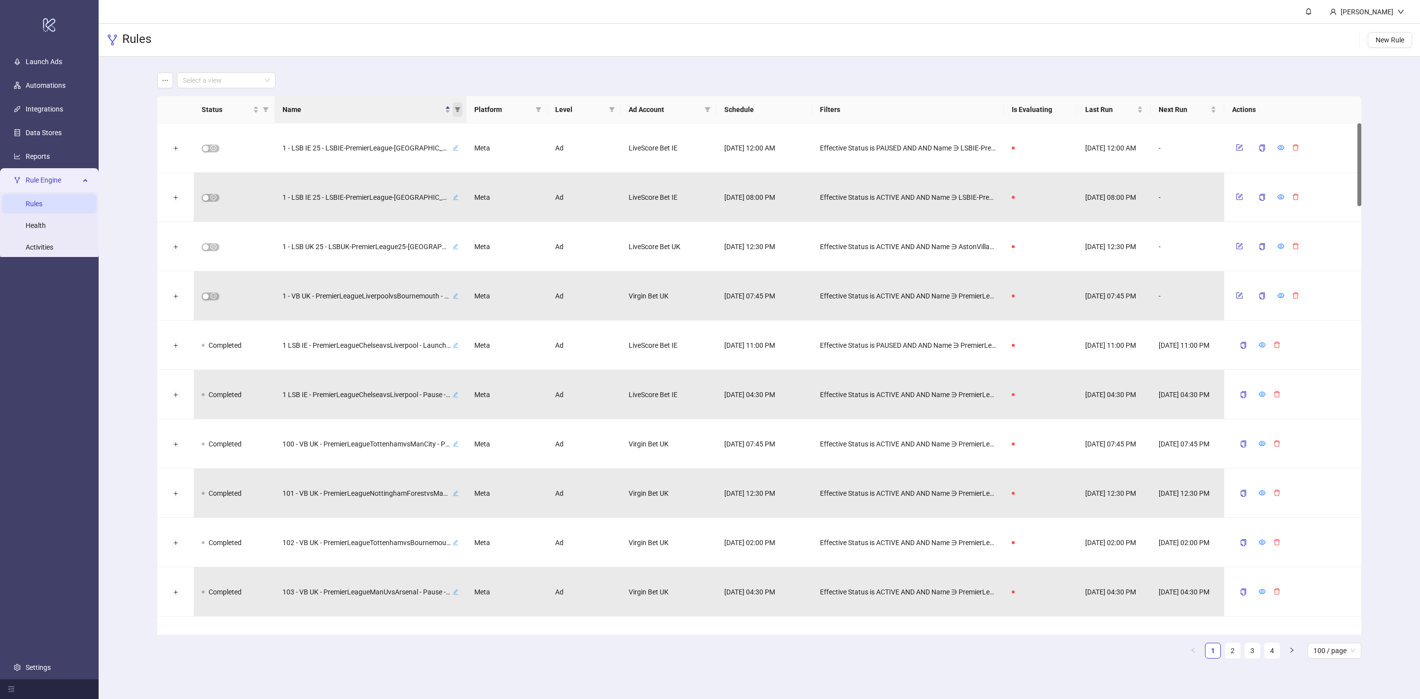
click at [461, 109] on span "Name" at bounding box center [458, 109] width 10 height 15
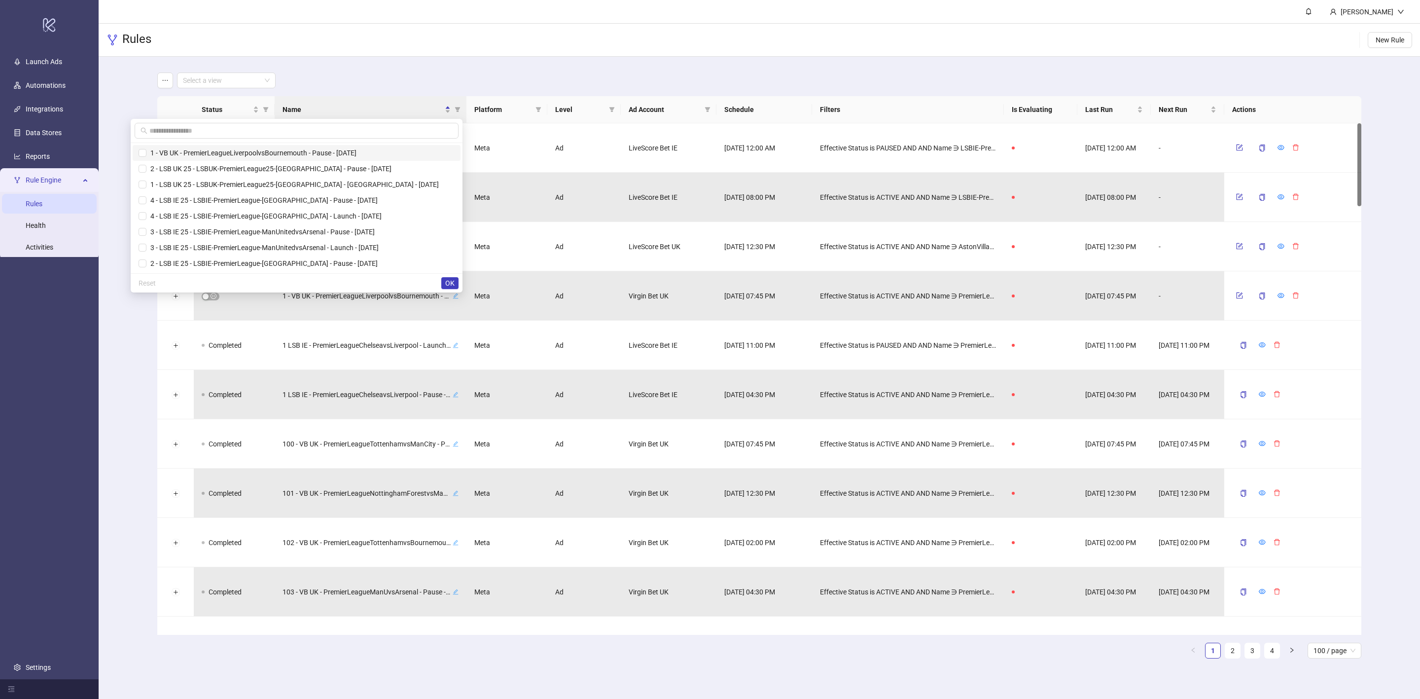
click at [291, 153] on span "1 - VB UK - PremierLeagueLiverpoolvsBournemouth - Pause - [DATE]" at bounding box center [251, 153] width 210 height 8
click at [330, 132] on input "text" at bounding box center [300, 130] width 303 height 11
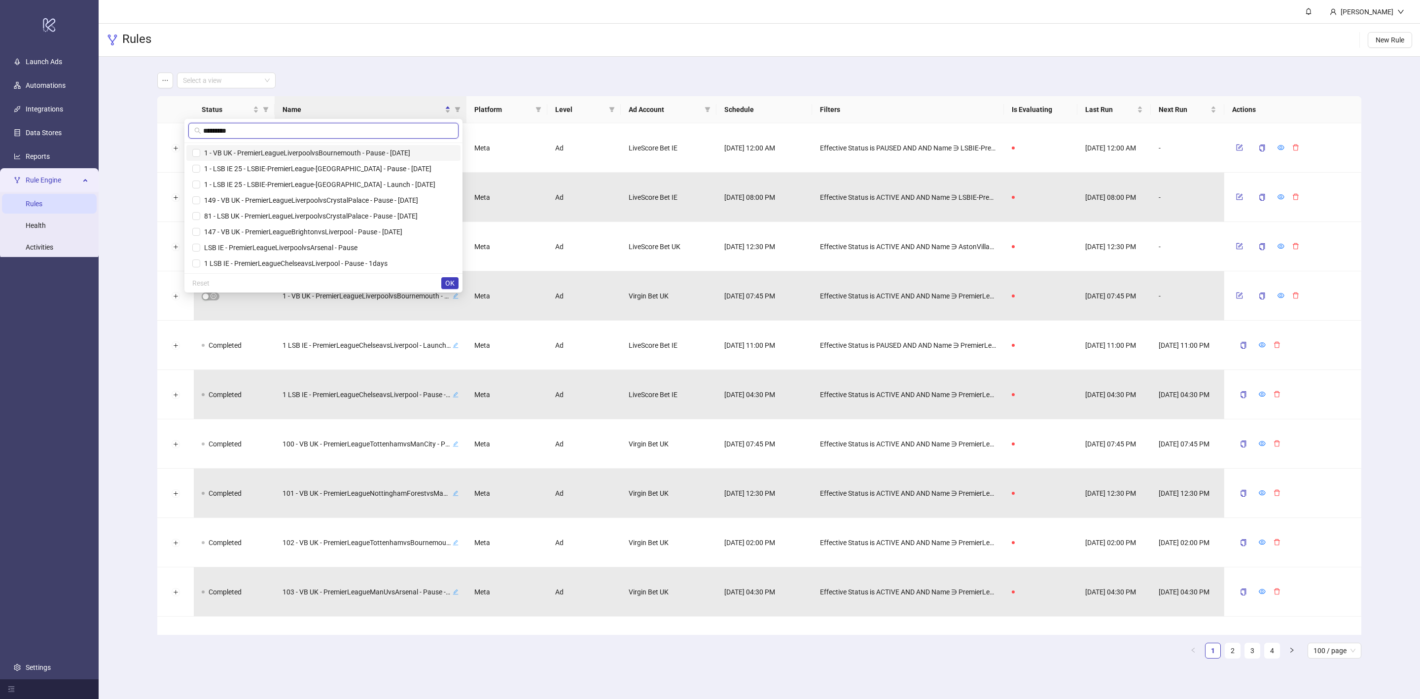
type input "*********"
click at [339, 149] on span "1 - VB UK - PremierLeagueLiverpoolvsBournemouth - Pause - [DATE]" at bounding box center [305, 153] width 210 height 8
click at [449, 283] on span "OK" at bounding box center [449, 283] width 9 height 8
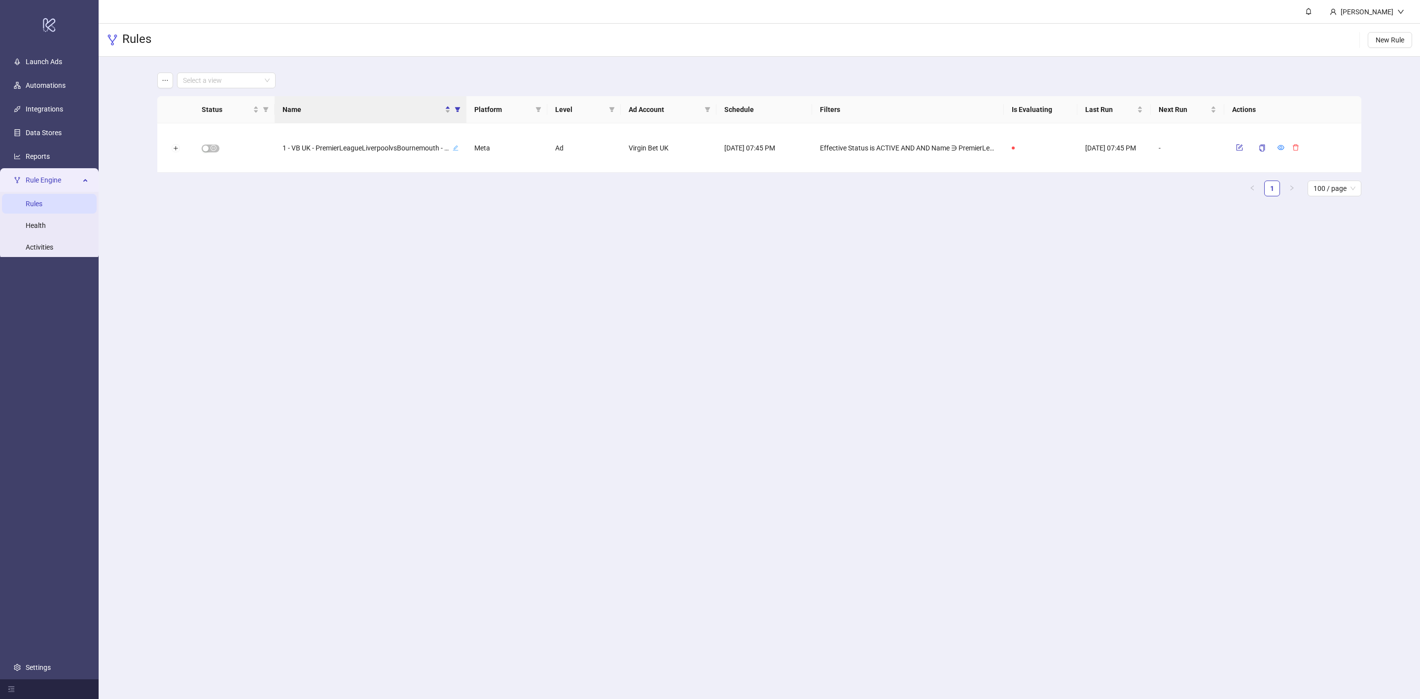
click at [740, 249] on main "Melissa Reid Rules New Rule Select a view Status Name Platform Level Ad Account…" at bounding box center [760, 349] width 1322 height 699
click at [456, 148] on icon "edit" at bounding box center [456, 148] width 6 height 6
click at [435, 148] on icon "check" at bounding box center [432, 147] width 7 height 7
click at [1237, 145] on icon "form" at bounding box center [1239, 147] width 7 height 7
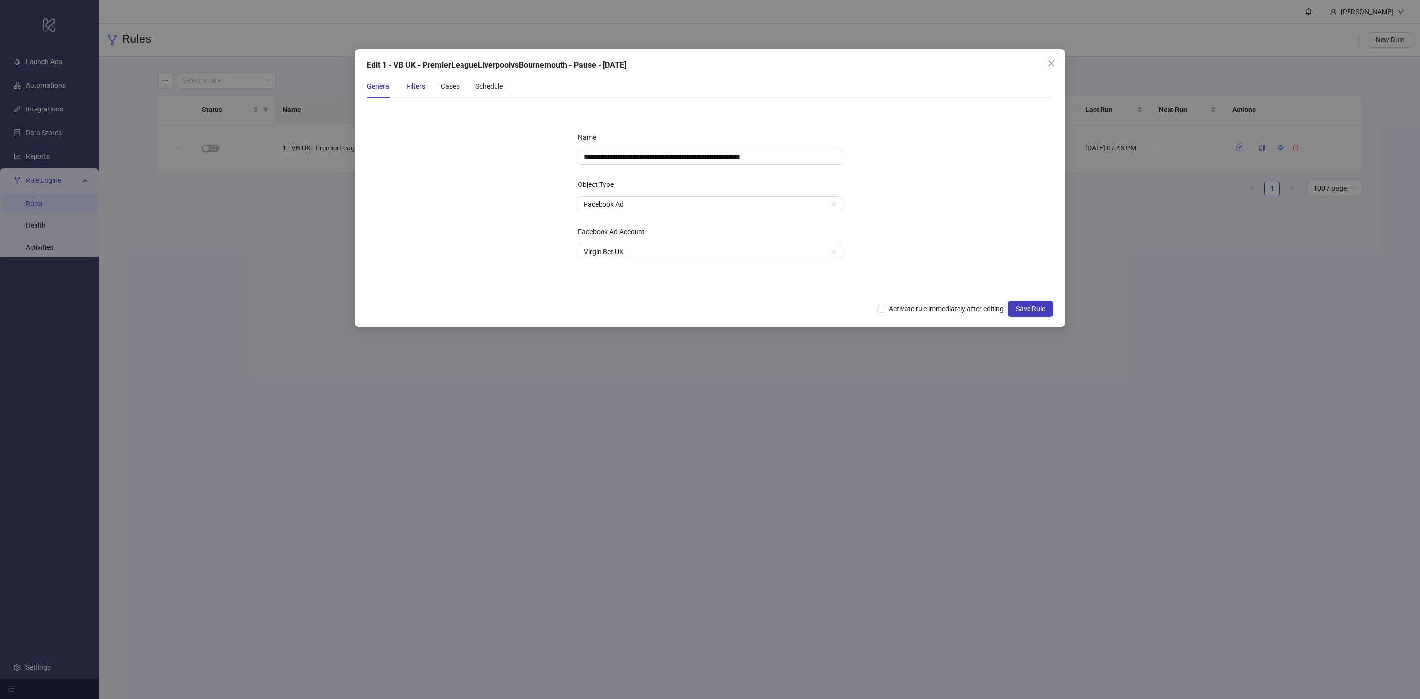
click at [419, 91] on div "Filters" at bounding box center [415, 86] width 19 height 11
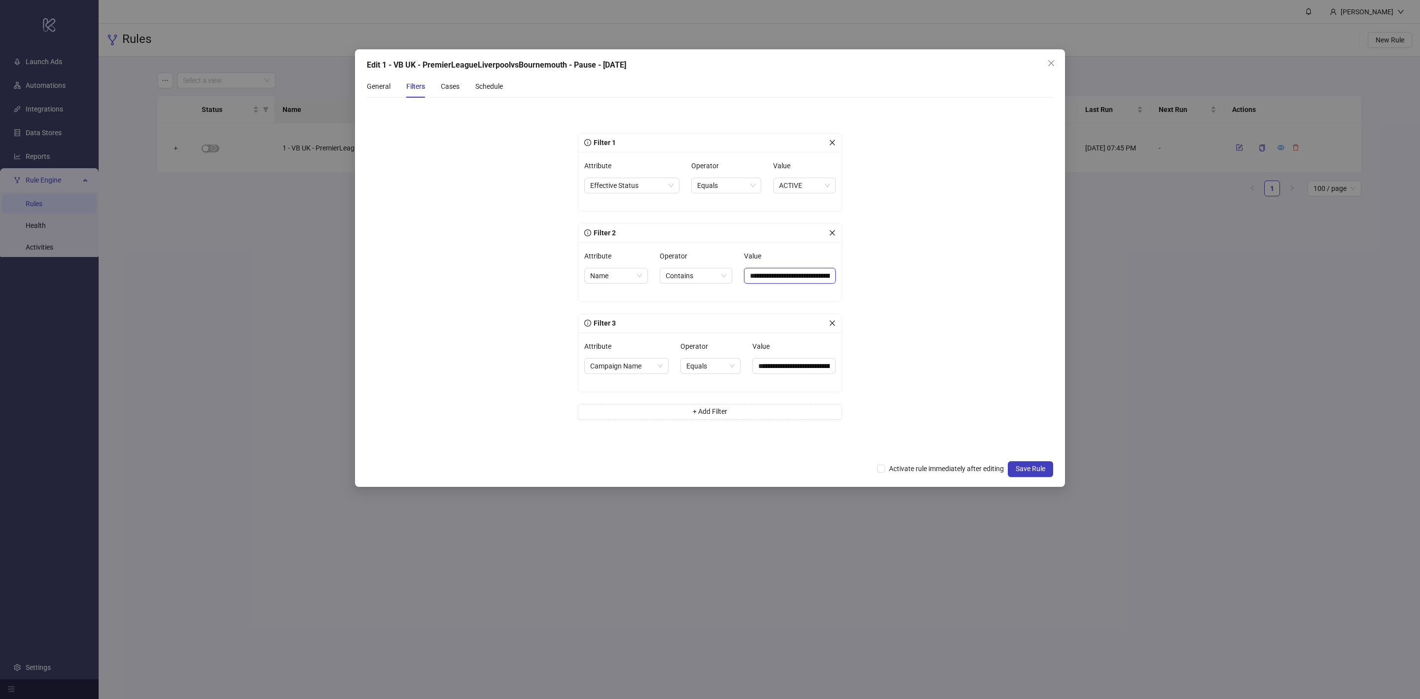
scroll to position [0, 38]
drag, startPoint x: 814, startPoint y: 278, endPoint x: 937, endPoint y: 273, distance: 122.9
click at [937, 273] on form "**********" at bounding box center [710, 281] width 686 height 350
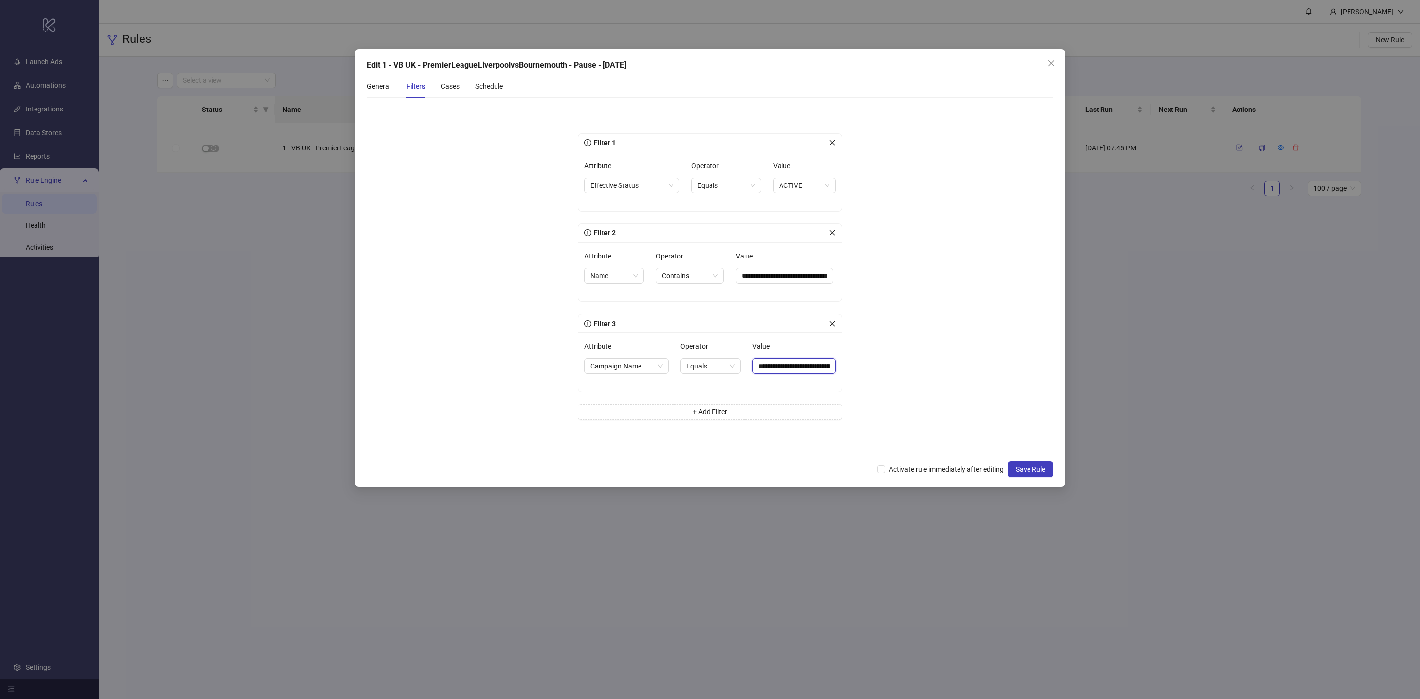
scroll to position [0, 117]
drag, startPoint x: 807, startPoint y: 369, endPoint x: 956, endPoint y: 369, distance: 148.9
click at [956, 369] on form "**********" at bounding box center [710, 281] width 686 height 350
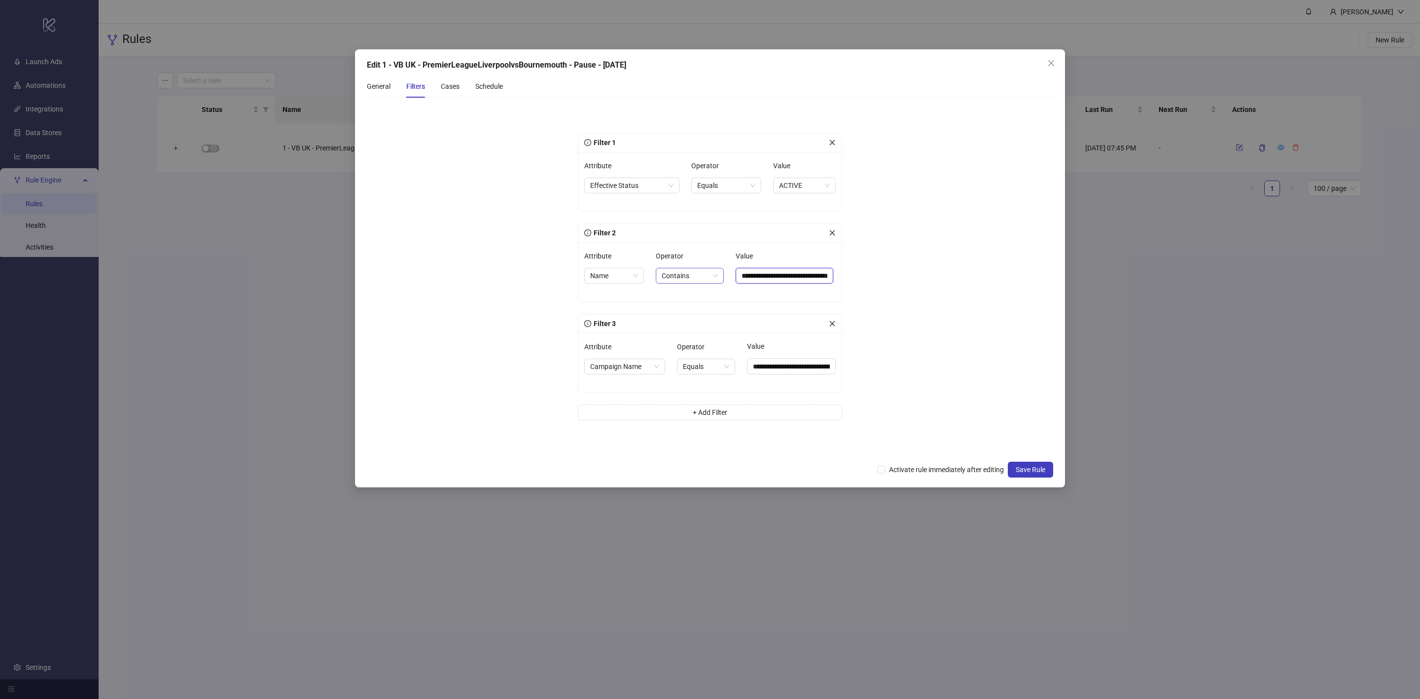
drag, startPoint x: 803, startPoint y: 280, endPoint x: 710, endPoint y: 279, distance: 93.2
click at [710, 279] on div "**********" at bounding box center [709, 272] width 251 height 48
click at [905, 279] on form "**********" at bounding box center [710, 281] width 686 height 350
click at [1049, 61] on icon "close" at bounding box center [1051, 63] width 6 height 6
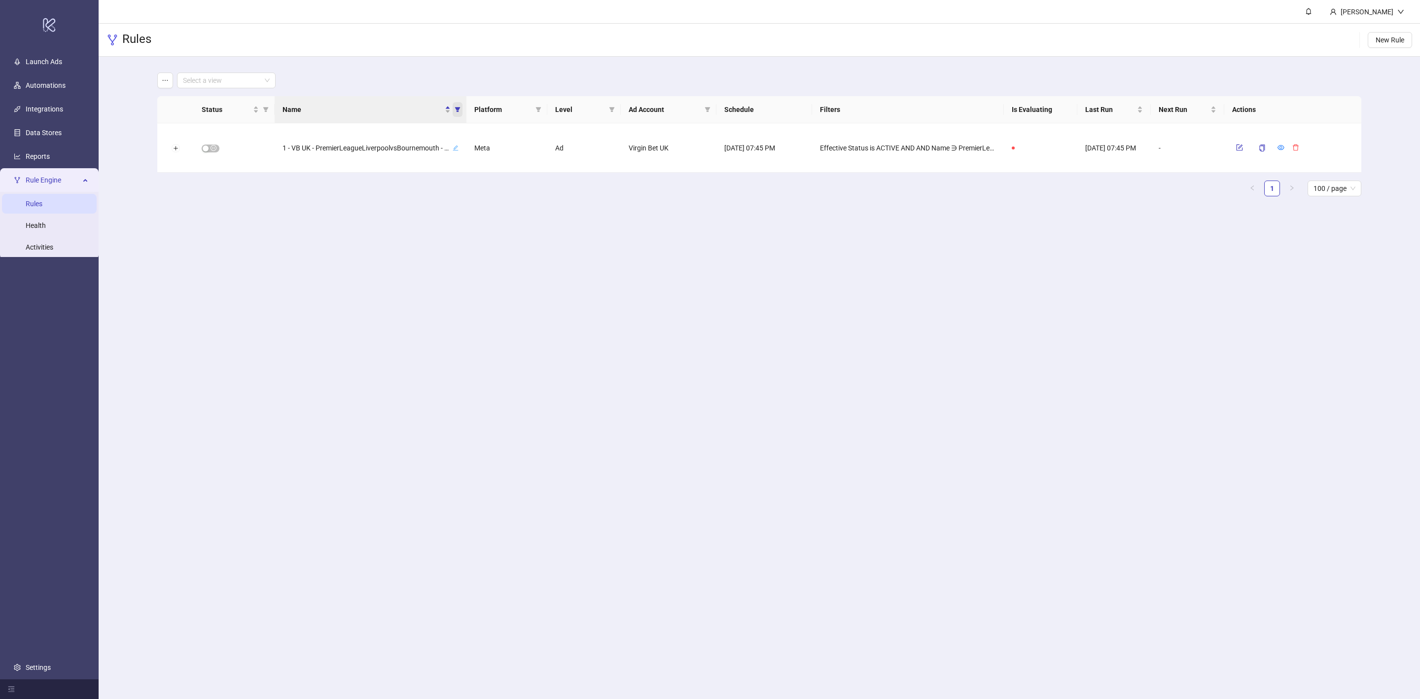
click at [461, 111] on span "Name" at bounding box center [458, 109] width 10 height 15
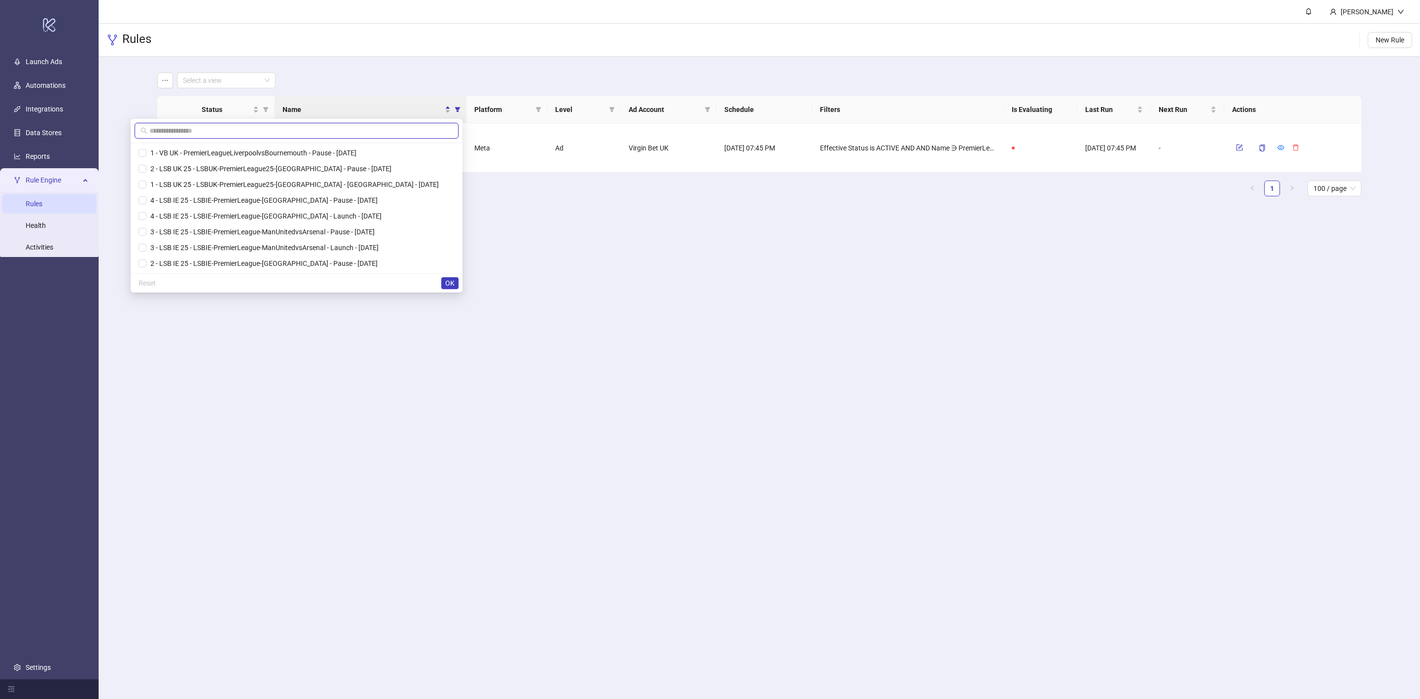
click at [262, 133] on input "text" at bounding box center [300, 130] width 303 height 11
click at [323, 174] on span "2 - LSB UK 25 - LSBUK-PremierLeague25-[GEOGRAPHIC_DATA] - Pause - [DATE]" at bounding box center [297, 168] width 316 height 11
click at [452, 285] on span "OK" at bounding box center [449, 283] width 9 height 8
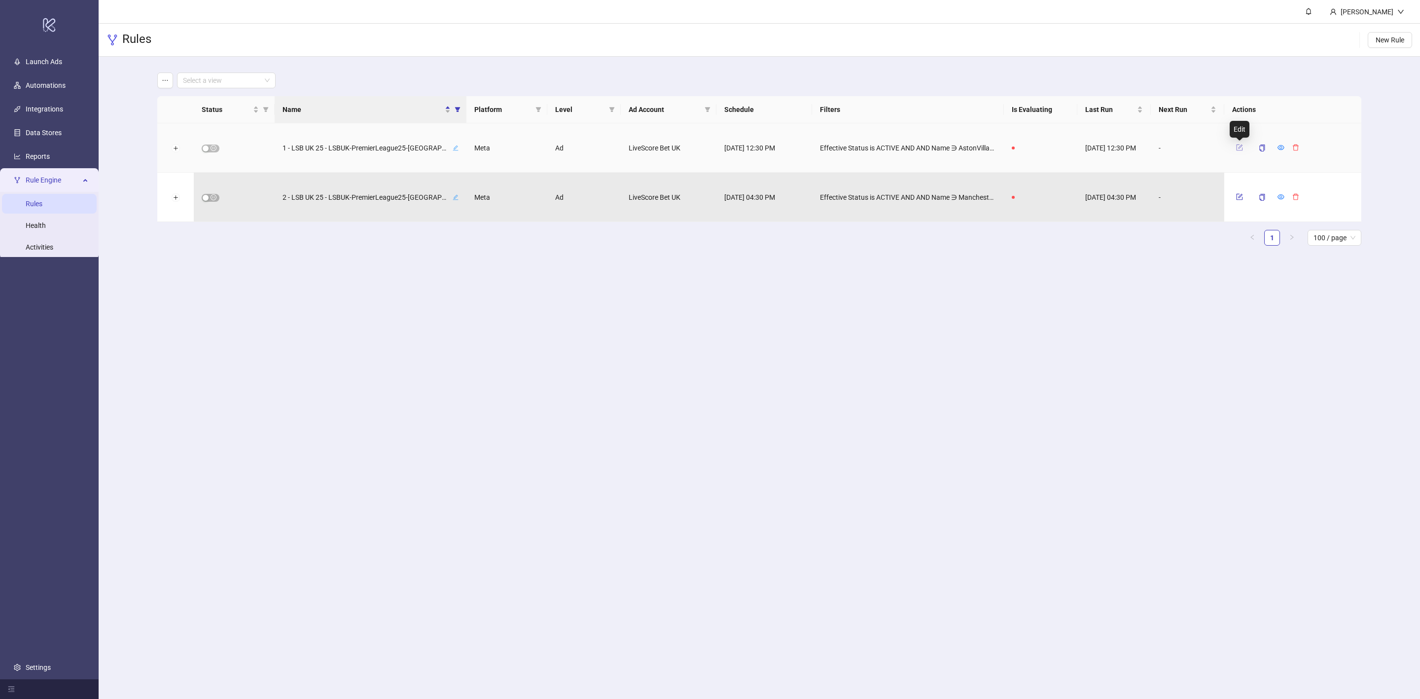
click at [1244, 147] on button "button" at bounding box center [1239, 148] width 15 height 12
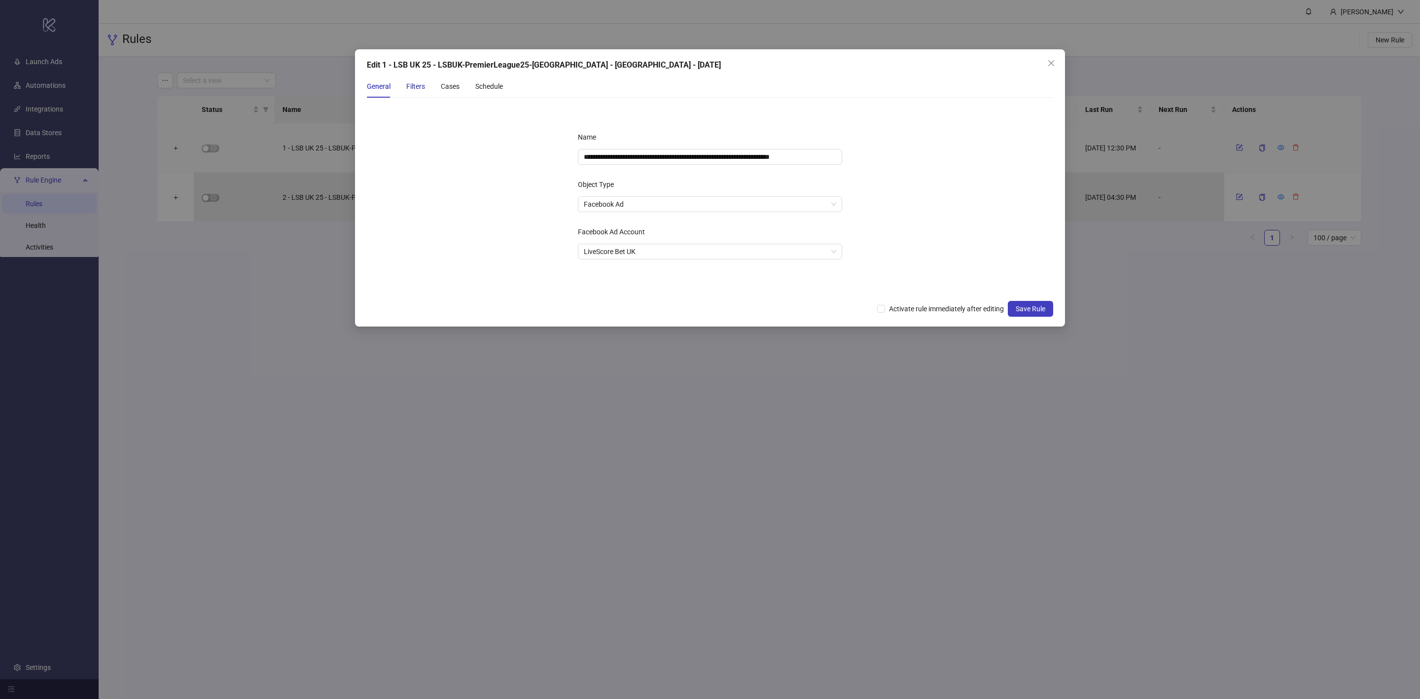
click at [416, 82] on div "Filters" at bounding box center [415, 86] width 19 height 11
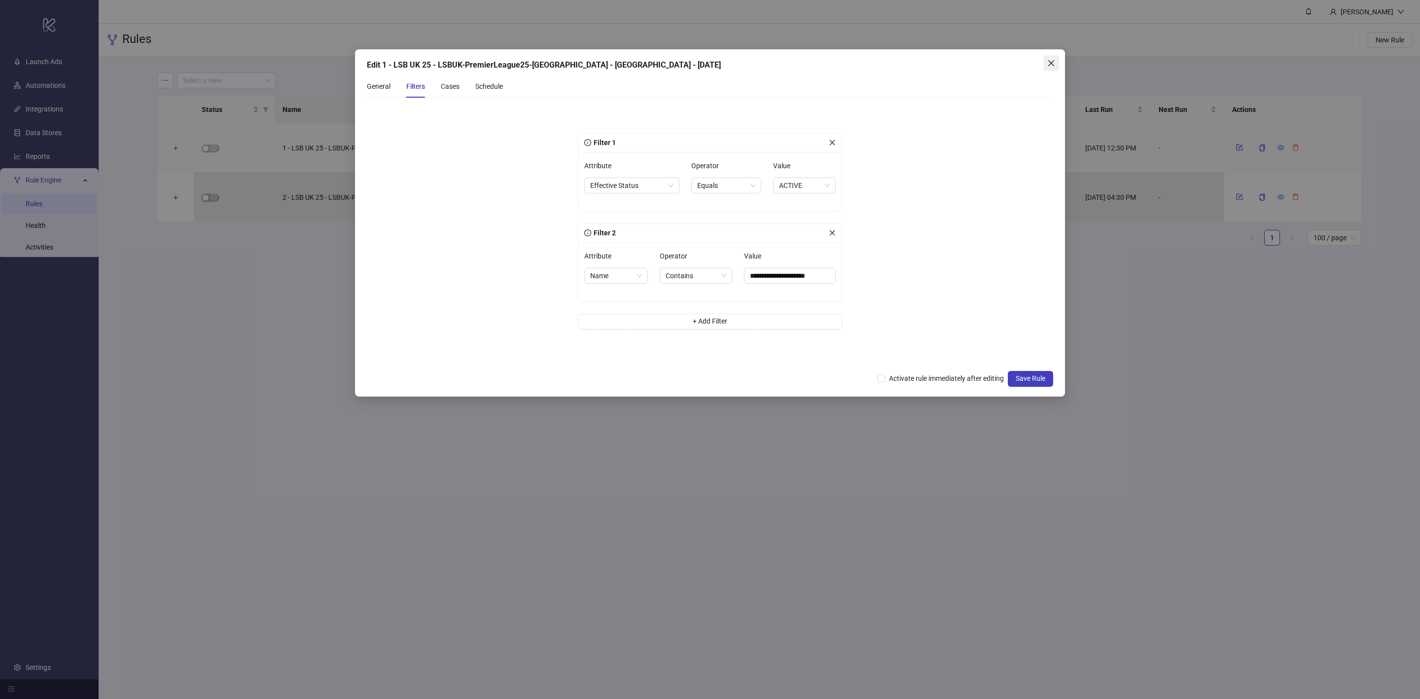
click at [1047, 61] on icon "close" at bounding box center [1051, 63] width 8 height 8
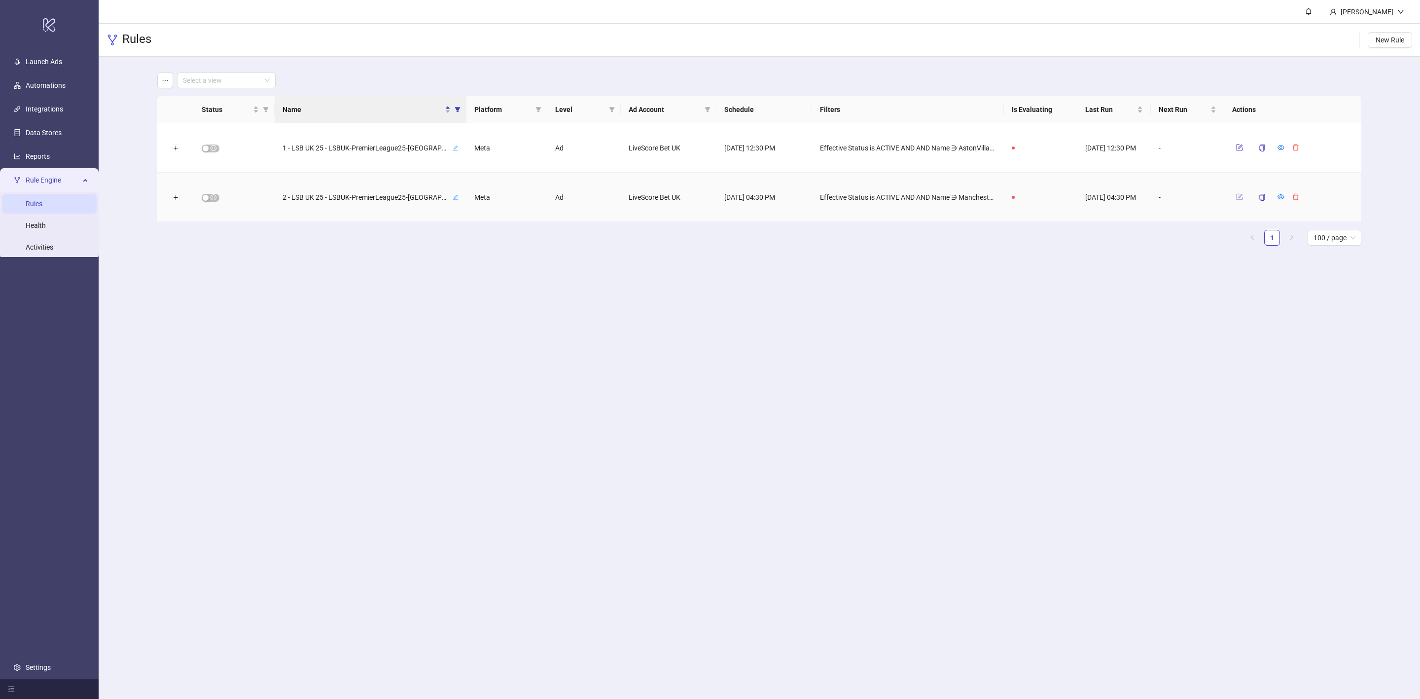
click at [1243, 200] on button "button" at bounding box center [1239, 197] width 15 height 12
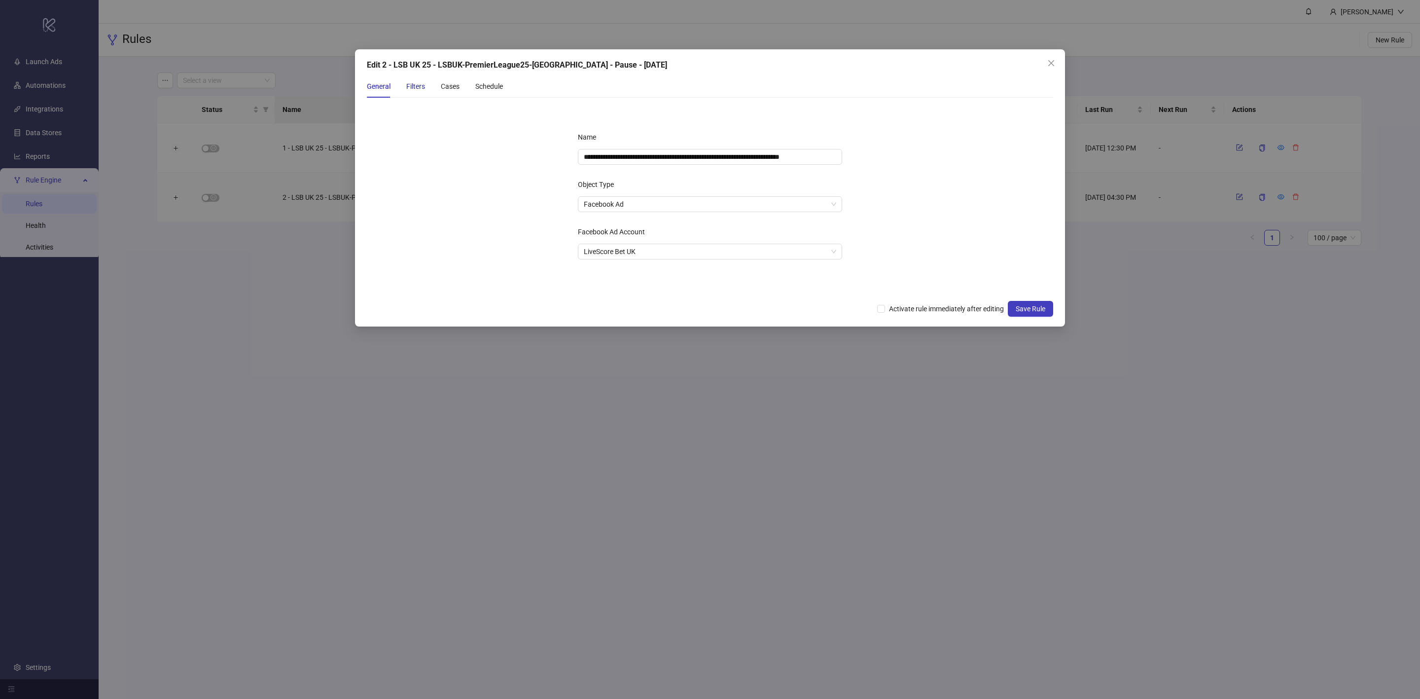
click at [410, 84] on div "Filters" at bounding box center [415, 86] width 19 height 11
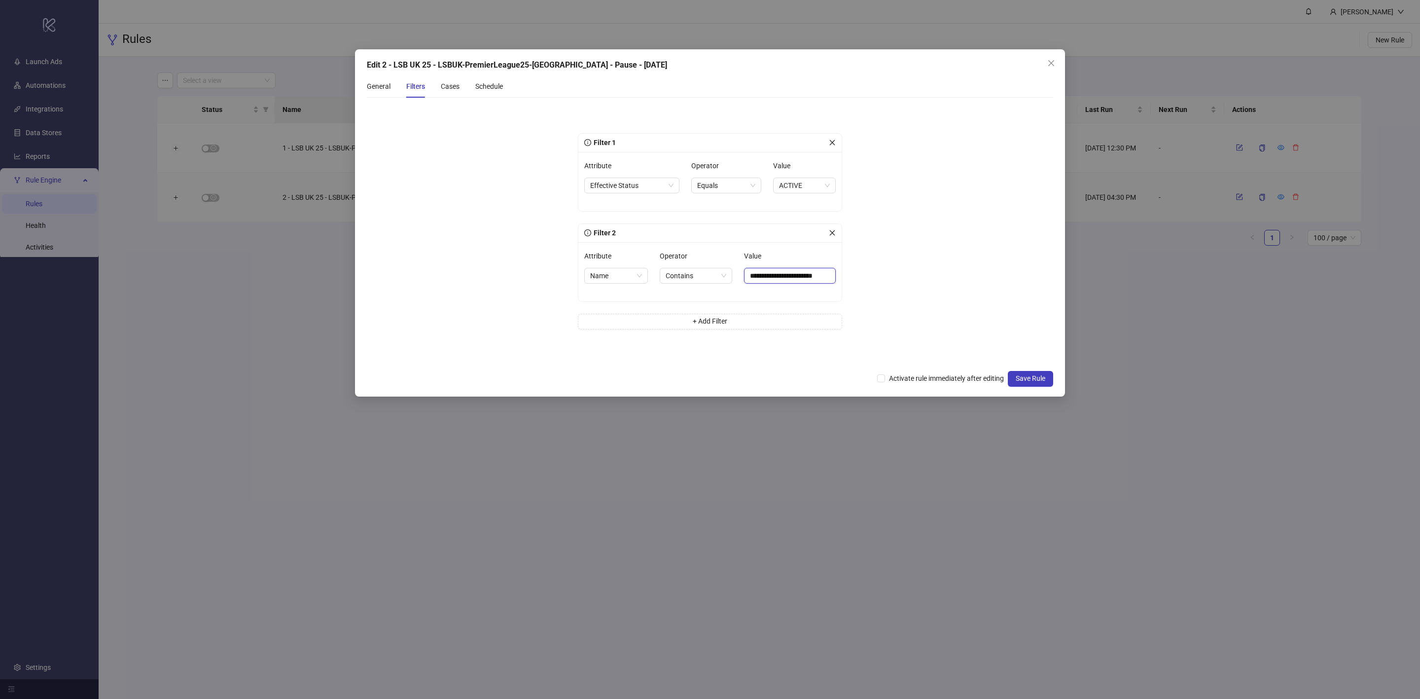
scroll to position [0, 1]
drag, startPoint x: 798, startPoint y: 277, endPoint x: 878, endPoint y: 272, distance: 80.0
click at [878, 272] on form "**********" at bounding box center [710, 235] width 686 height 259
click at [797, 274] on input "**********" at bounding box center [785, 276] width 98 height 16
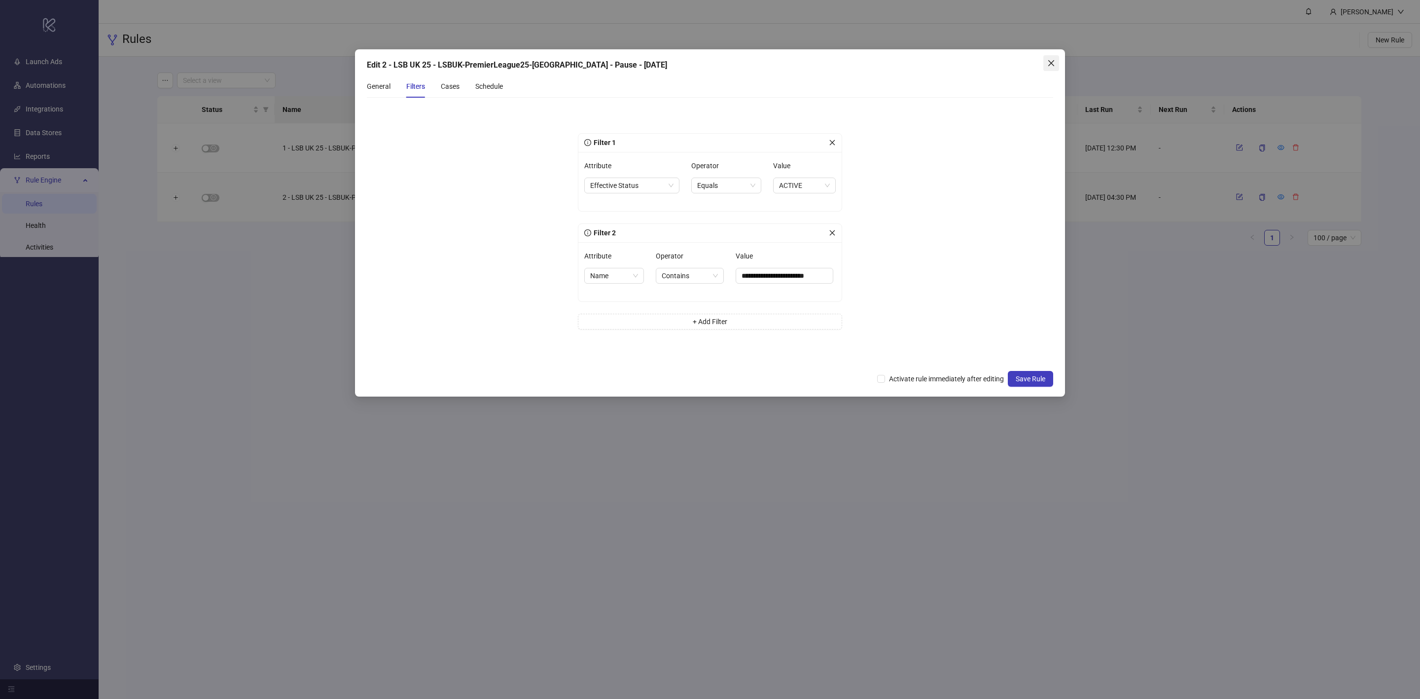
click at [1052, 64] on icon "close" at bounding box center [1051, 63] width 6 height 6
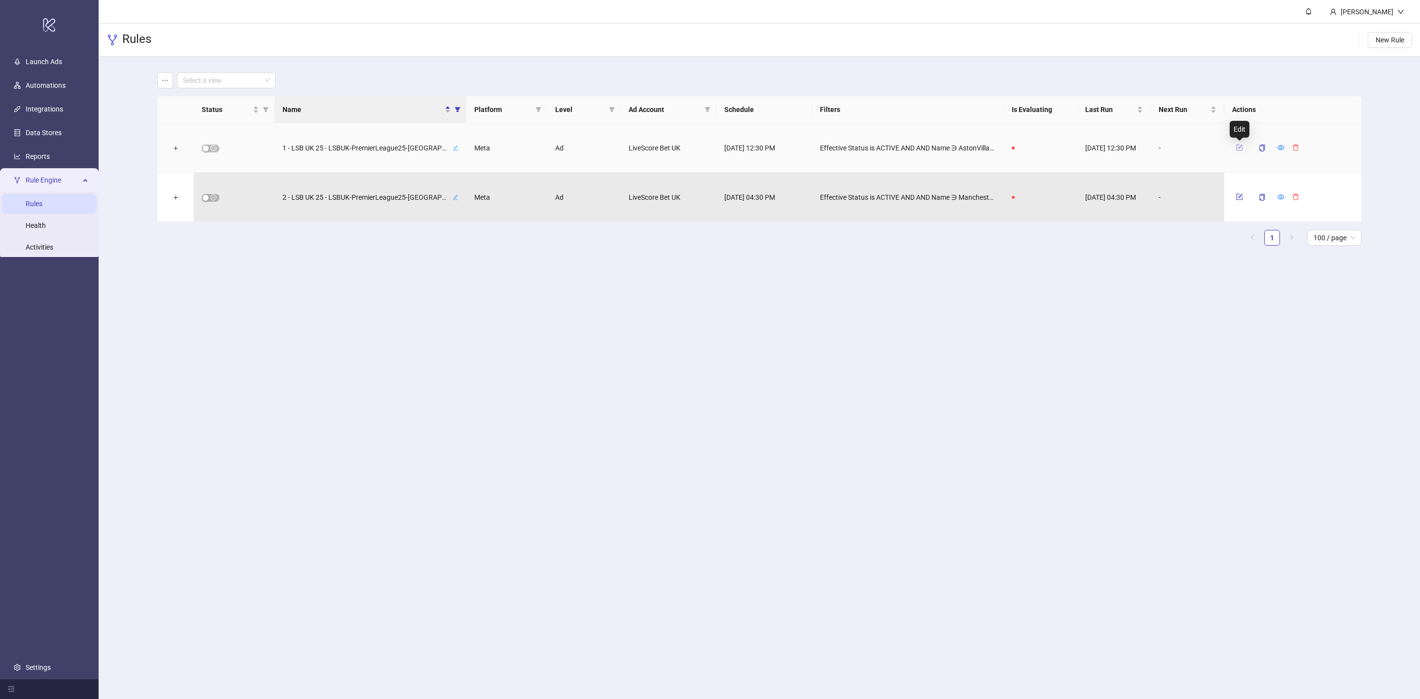
click at [1236, 150] on icon "form" at bounding box center [1239, 147] width 7 height 7
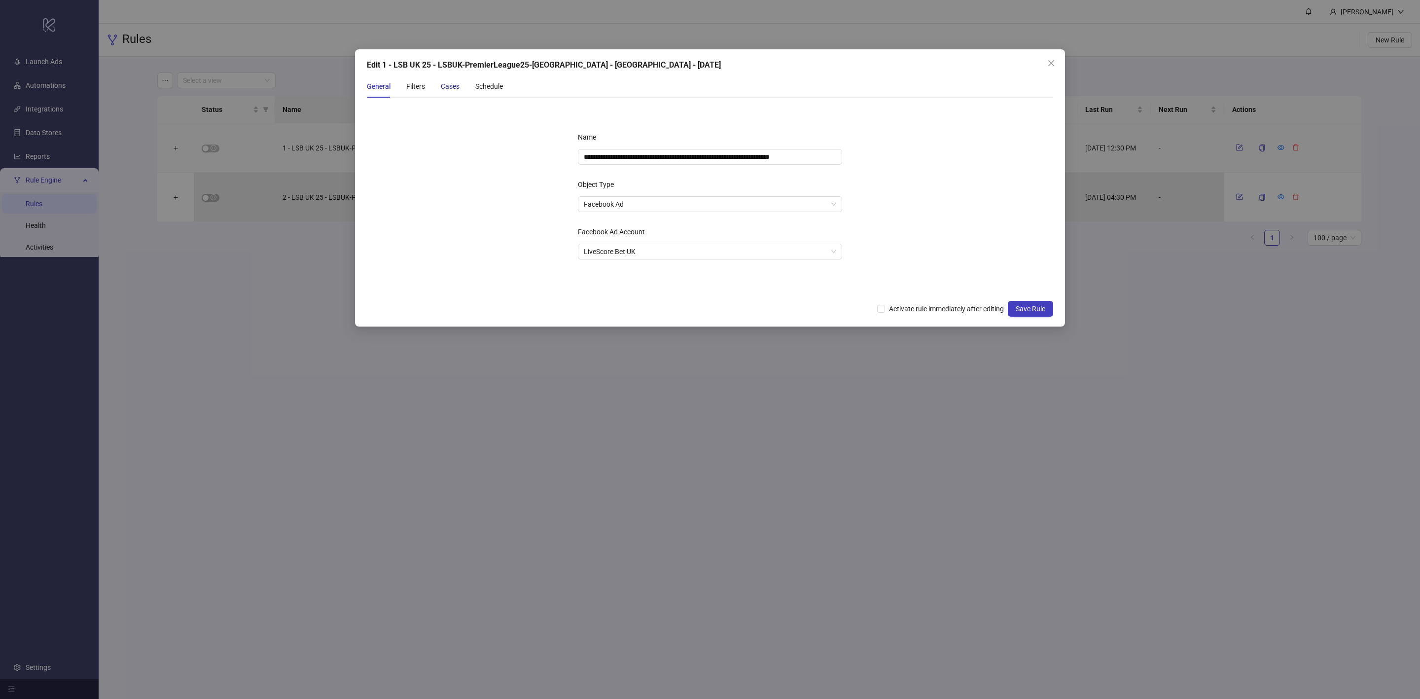
click at [444, 85] on div "Cases" at bounding box center [450, 86] width 19 height 11
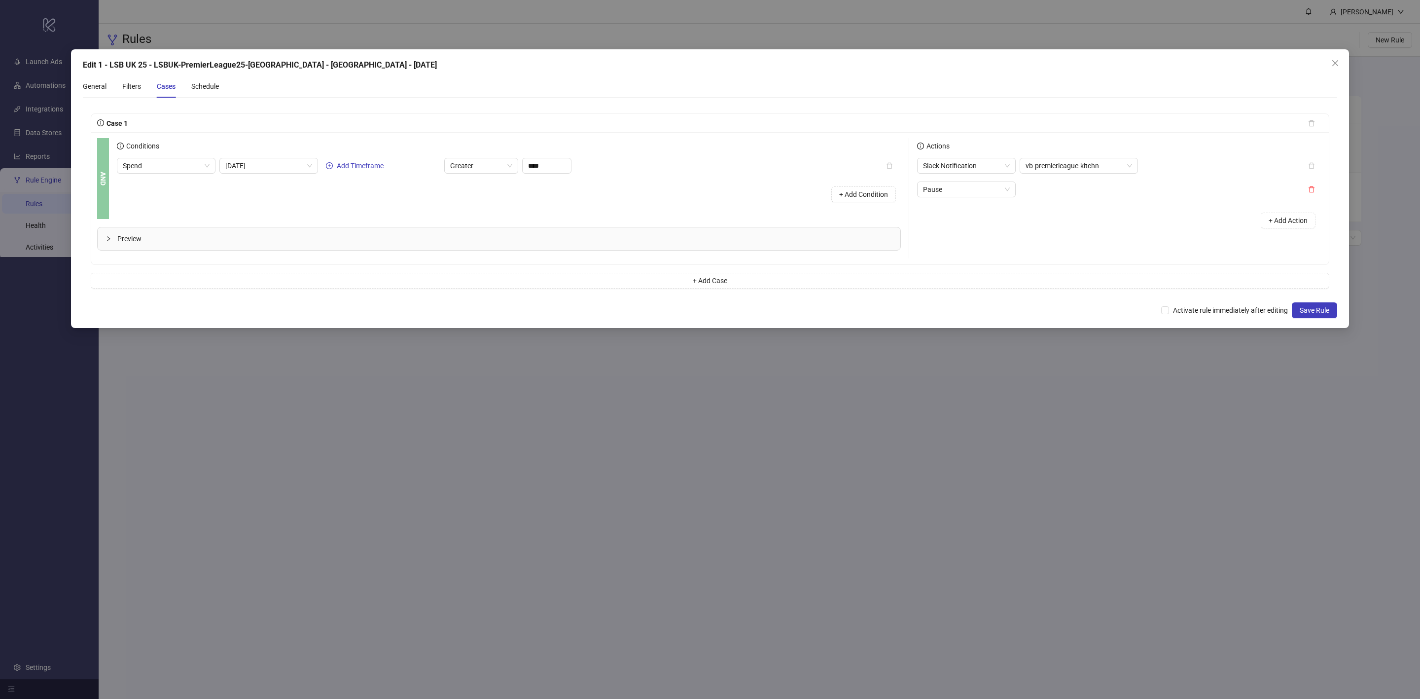
click at [117, 91] on div "General Filters Cases Schedule" at bounding box center [151, 86] width 136 height 23
click at [135, 83] on div "Filters" at bounding box center [131, 86] width 19 height 11
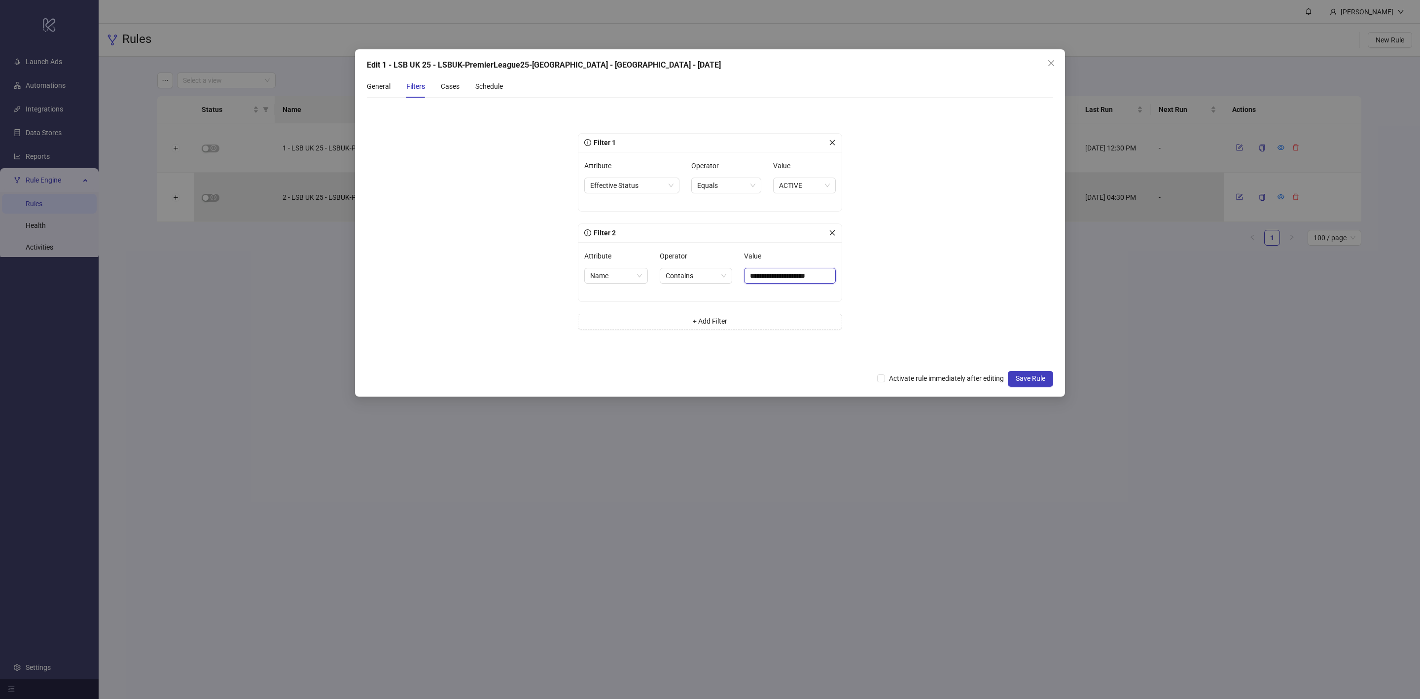
click at [802, 273] on input "**********" at bounding box center [790, 276] width 92 height 16
click at [827, 271] on input "**********" at bounding box center [790, 276] width 92 height 16
type input "**********"
click at [1053, 52] on div "**********" at bounding box center [710, 222] width 710 height 347
click at [1053, 67] on icon "close" at bounding box center [1051, 63] width 8 height 8
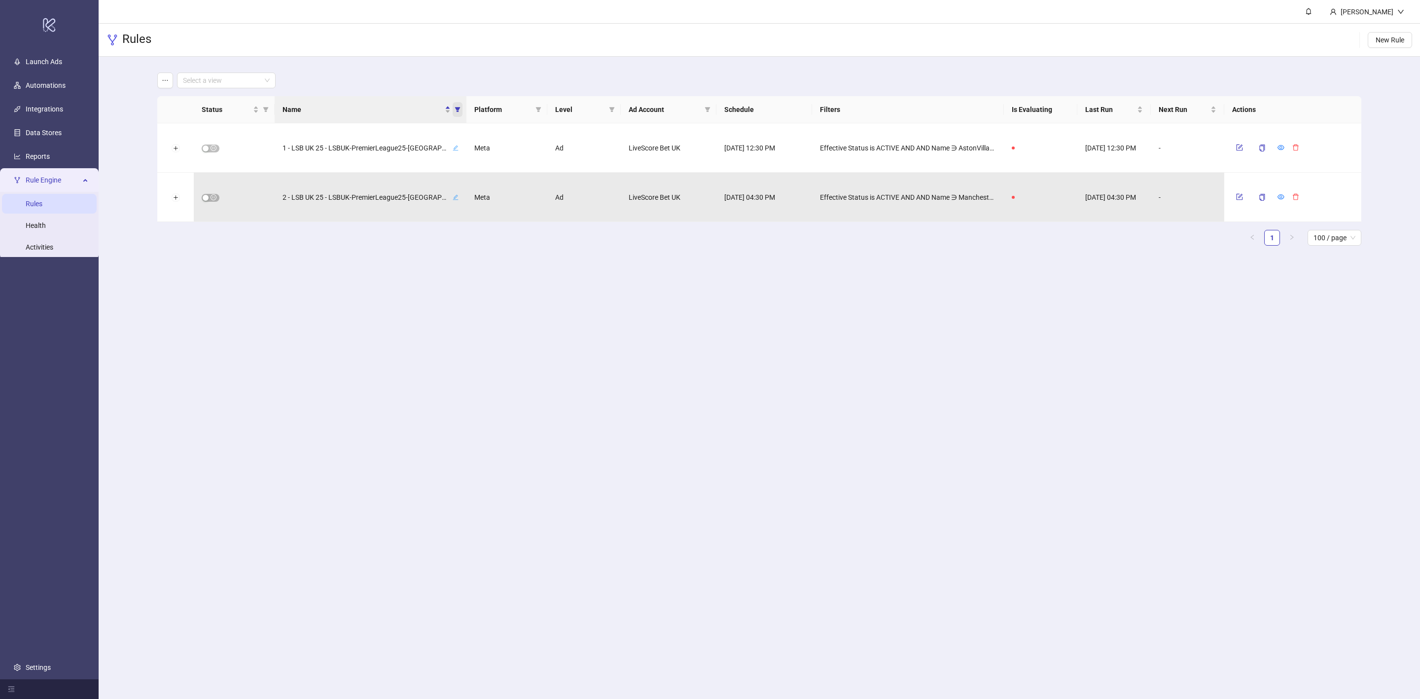
click at [460, 108] on icon "filter" at bounding box center [458, 110] width 6 height 6
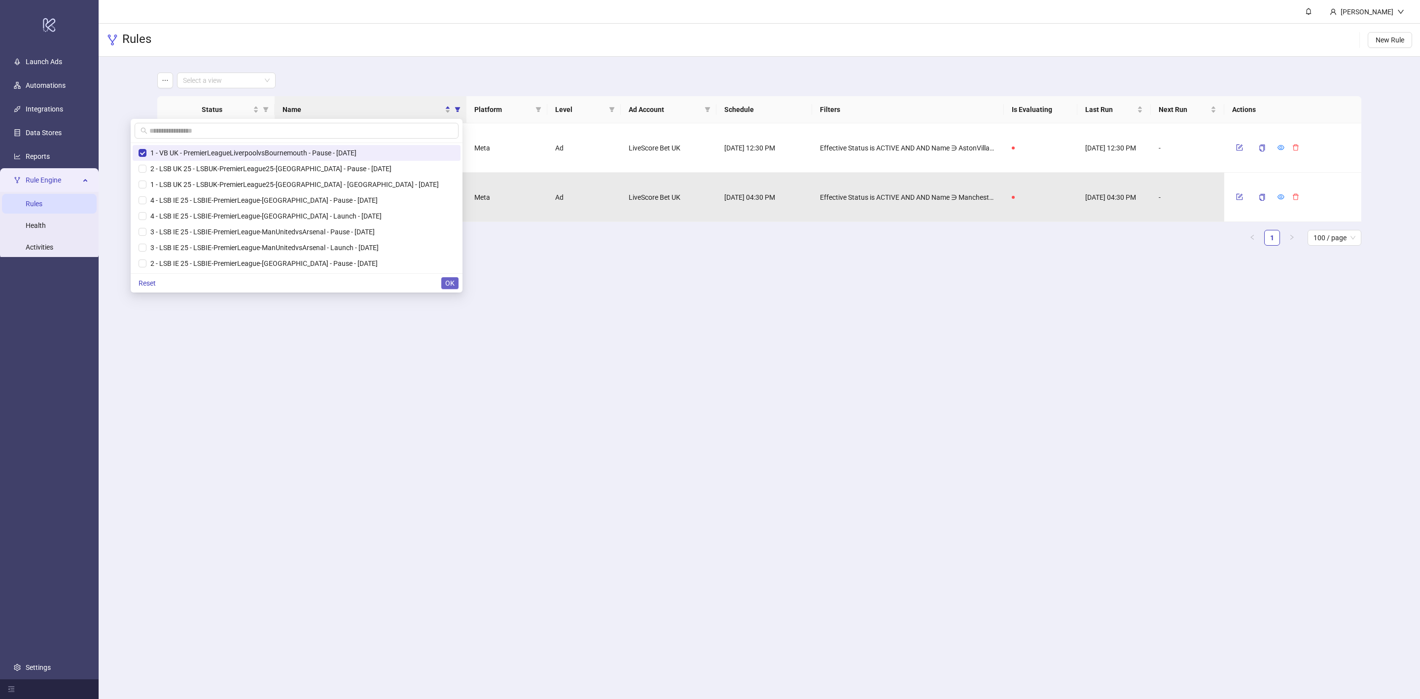
click at [449, 286] on span "OK" at bounding box center [449, 283] width 9 height 8
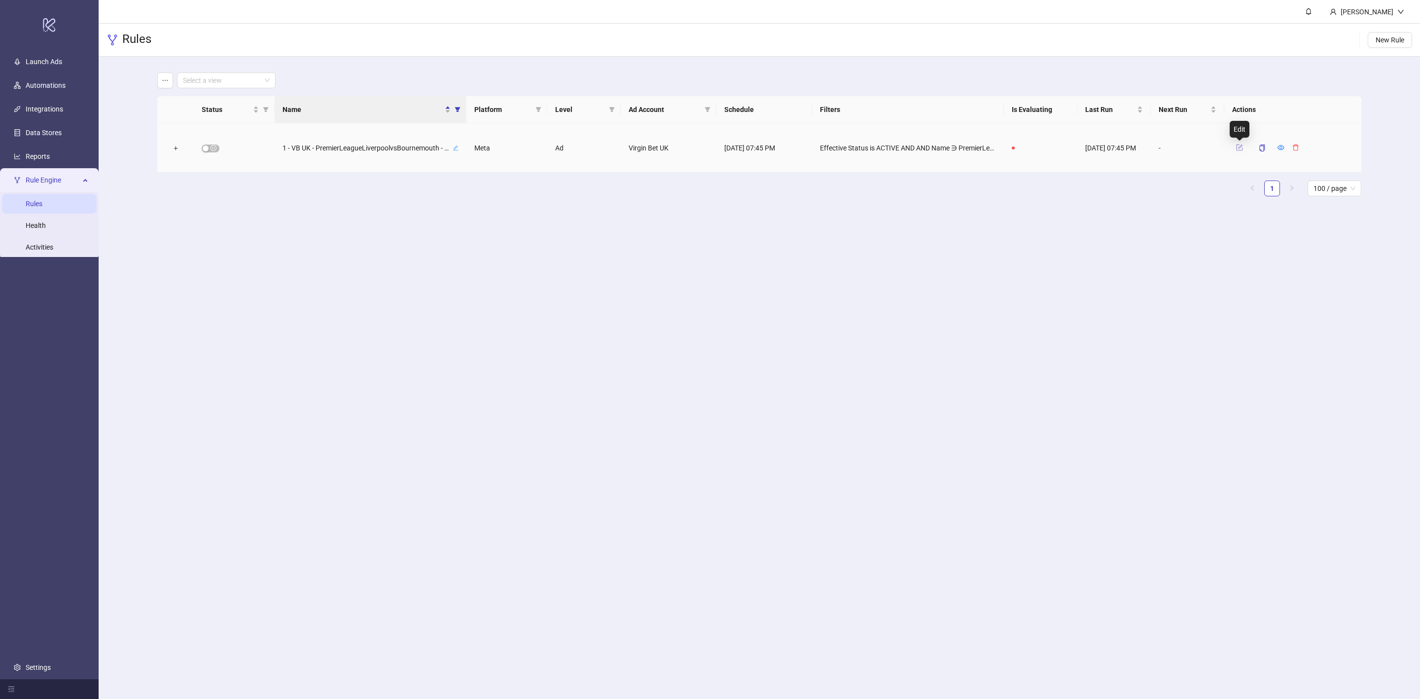
click at [1238, 145] on icon "form" at bounding box center [1239, 147] width 7 height 7
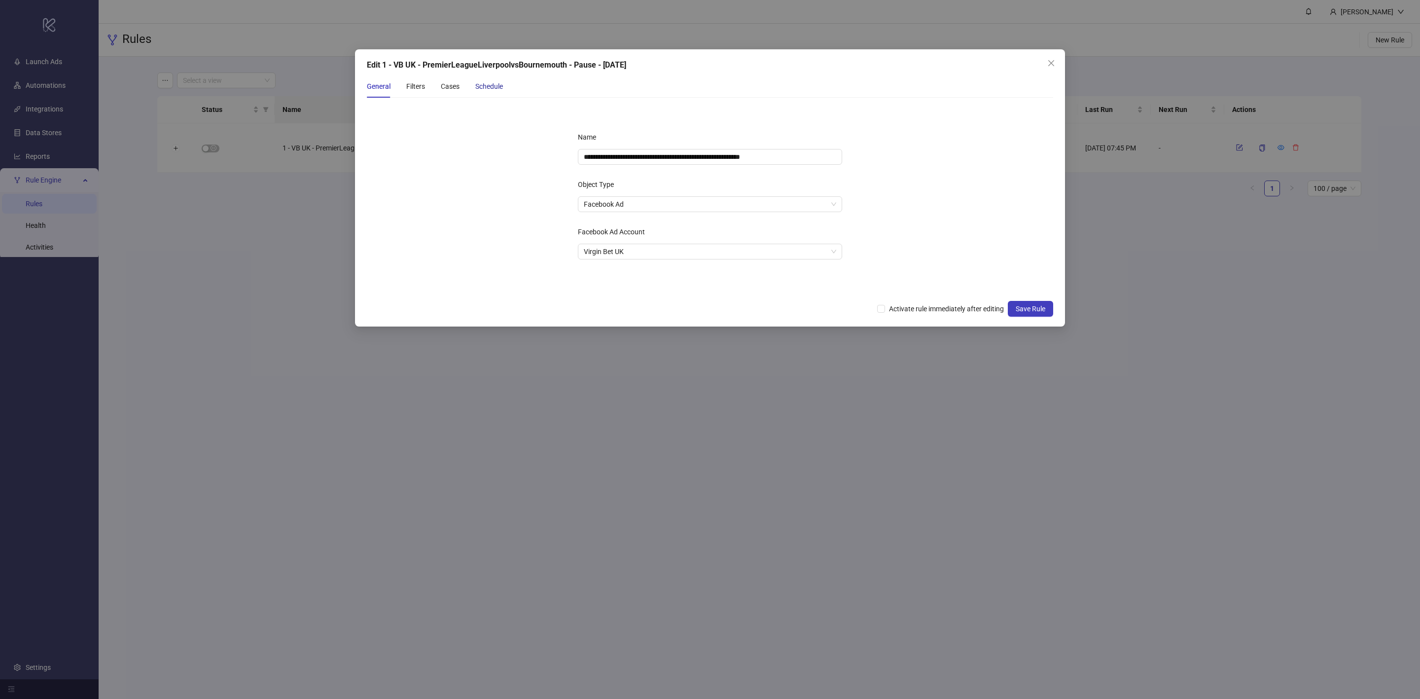
click at [493, 81] on div "Schedule" at bounding box center [489, 86] width 28 height 11
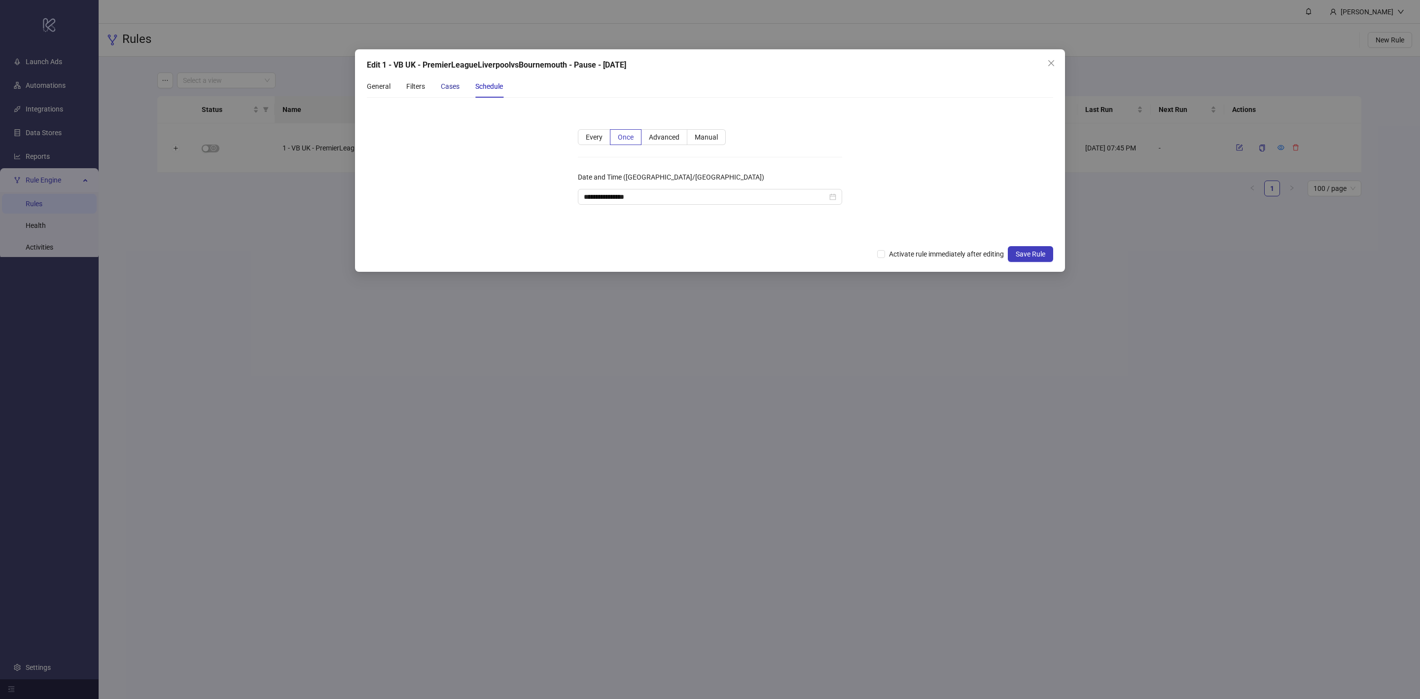
click at [452, 89] on div "Cases" at bounding box center [450, 86] width 19 height 11
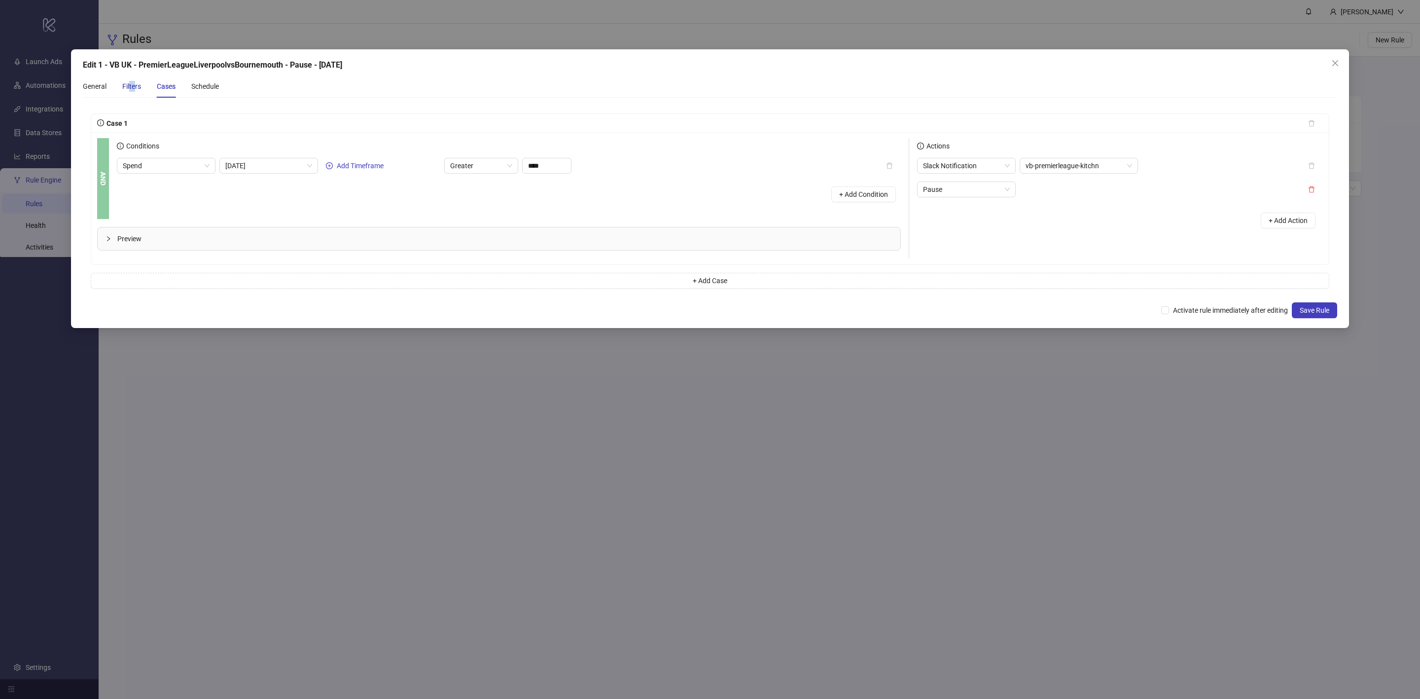
click at [134, 90] on div "Filters" at bounding box center [131, 86] width 19 height 11
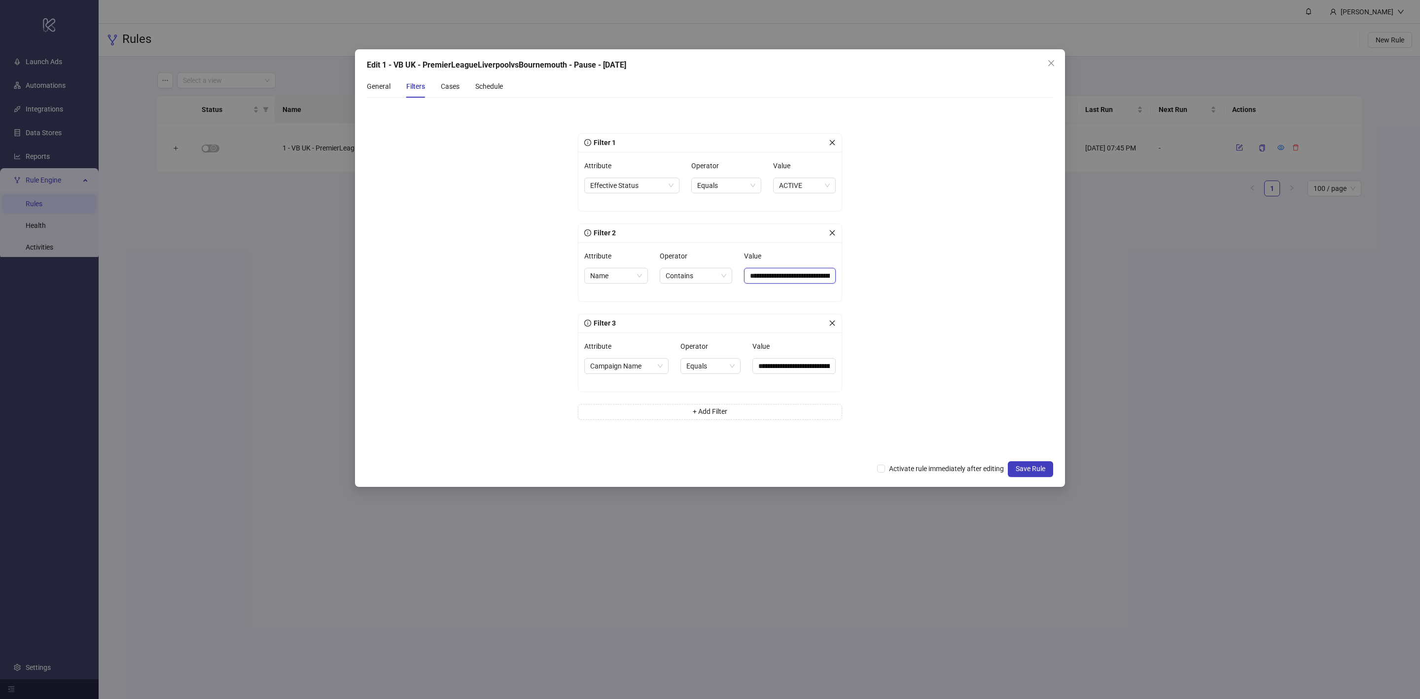
click at [814, 278] on input "**********" at bounding box center [790, 276] width 92 height 16
drag, startPoint x: 806, startPoint y: 276, endPoint x: 916, endPoint y: 275, distance: 110.0
click at [916, 275] on form "**********" at bounding box center [710, 281] width 686 height 350
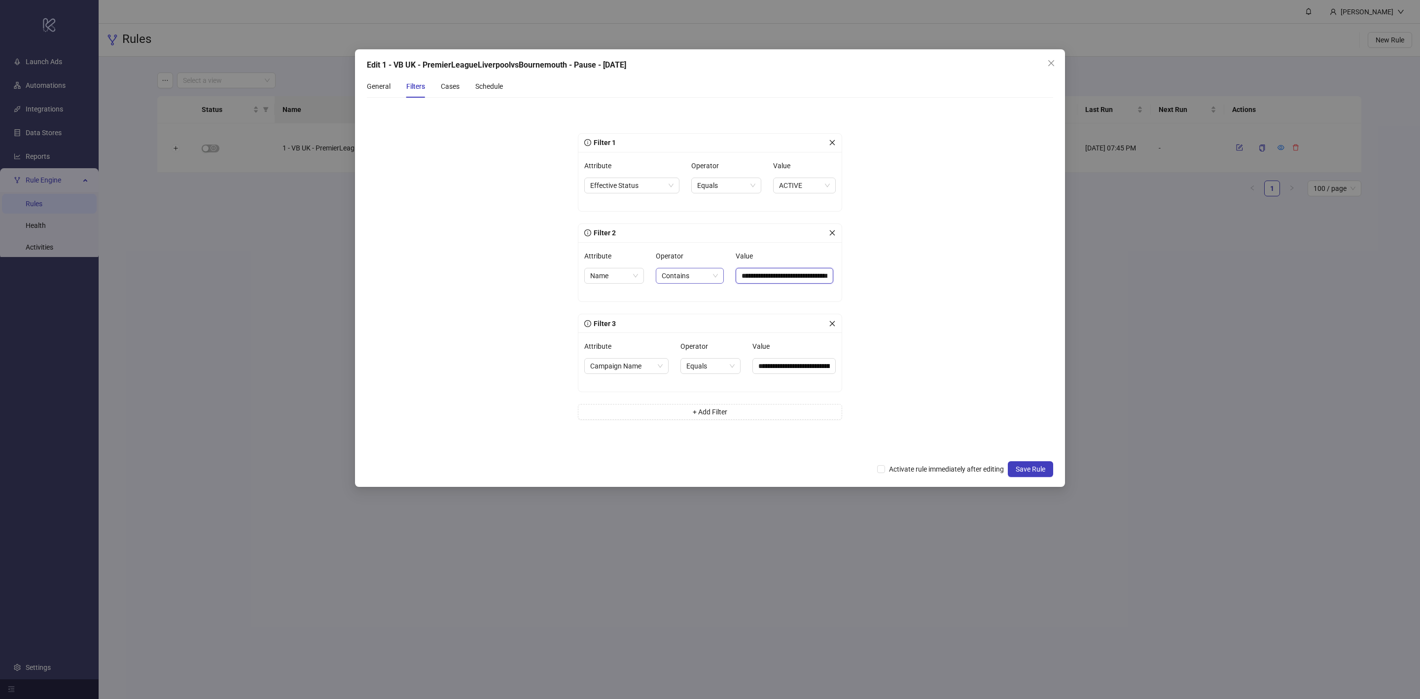
drag, startPoint x: 748, startPoint y: 275, endPoint x: 711, endPoint y: 281, distance: 37.5
click at [711, 281] on div "**********" at bounding box center [709, 272] width 251 height 48
click at [795, 277] on input "**********" at bounding box center [785, 276] width 98 height 16
